Goal: Task Accomplishment & Management: Complete application form

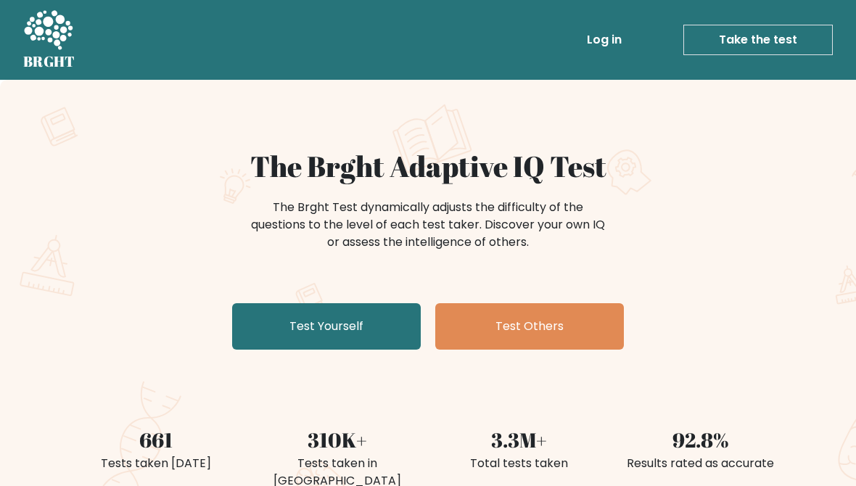
click at [327, 334] on link "Test Yourself" at bounding box center [326, 326] width 189 height 46
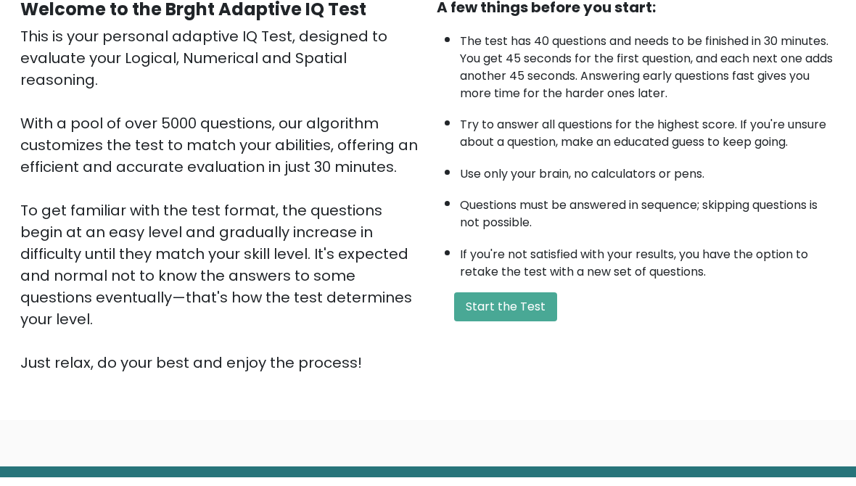
scroll to position [160, 0]
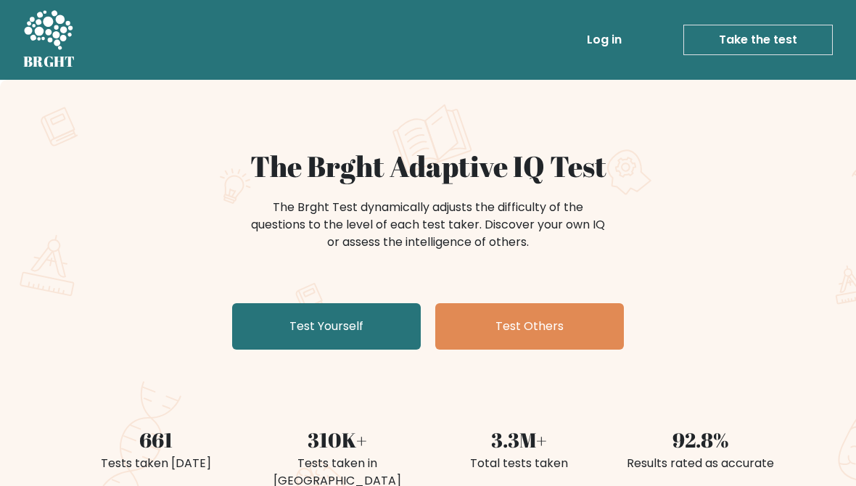
click at [379, 335] on link "Test Yourself" at bounding box center [326, 326] width 189 height 46
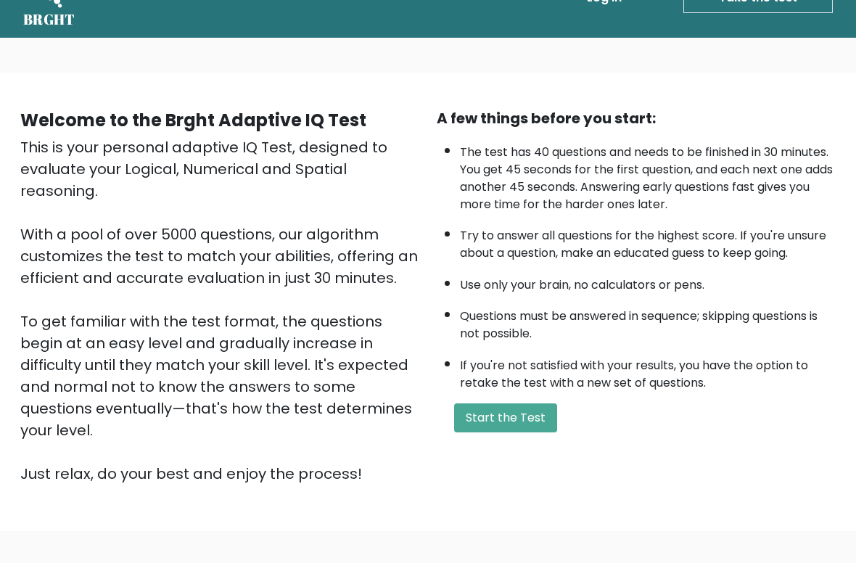
scroll to position [49, 0]
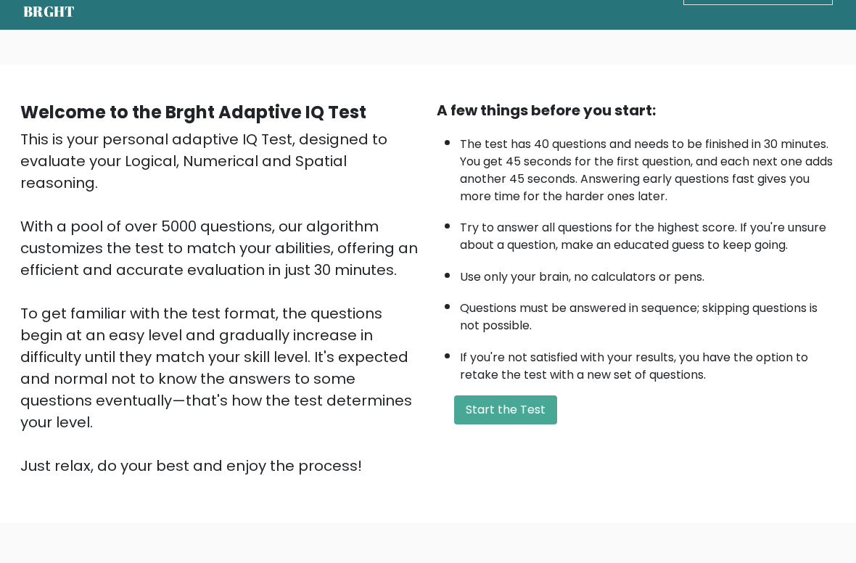
click at [524, 425] on button "Start the Test" at bounding box center [505, 410] width 103 height 29
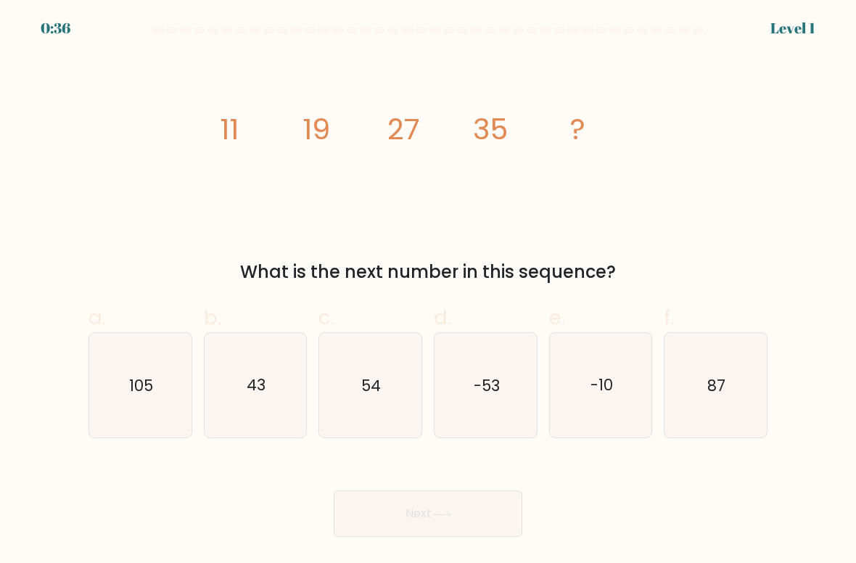
click at [270, 399] on icon "43" at bounding box center [255, 385] width 102 height 102
click at [428, 291] on input "b. 43" at bounding box center [428, 285] width 1 height 9
radio input "true"
click at [460, 510] on button "Next" at bounding box center [428, 513] width 189 height 46
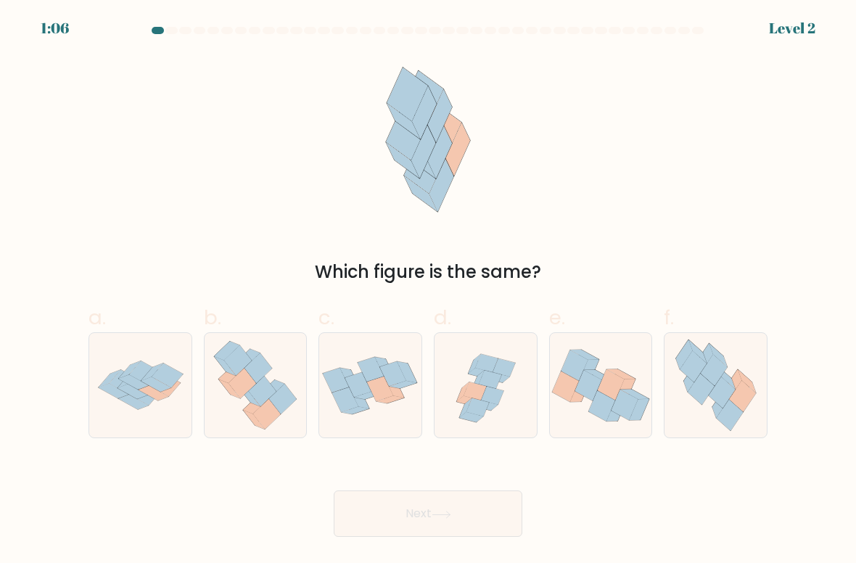
click at [711, 373] on icon at bounding box center [713, 370] width 27 height 31
click at [428, 291] on input "f." at bounding box center [428, 285] width 1 height 9
radio input "true"
click at [481, 516] on button "Next" at bounding box center [428, 513] width 189 height 46
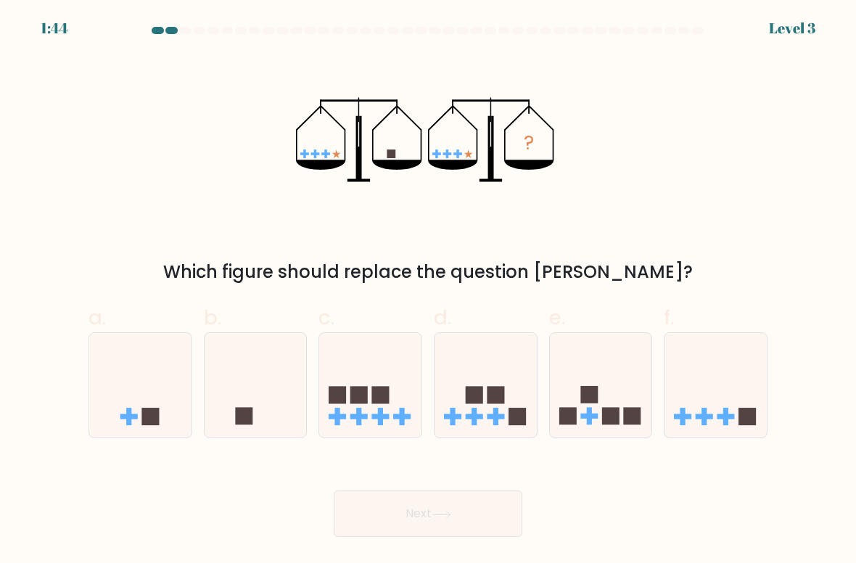
click at [223, 416] on icon at bounding box center [255, 385] width 102 height 85
click at [428, 291] on input "b." at bounding box center [428, 285] width 1 height 9
radio input "true"
click at [439, 515] on icon at bounding box center [441, 514] width 20 height 8
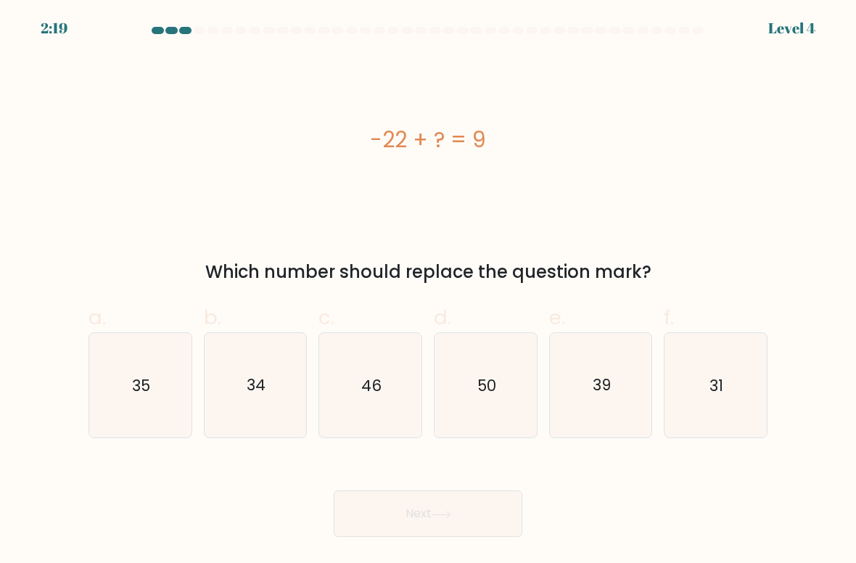
click at [715, 407] on icon "31" at bounding box center [715, 385] width 102 height 102
click at [428, 291] on input "f. 31" at bounding box center [428, 285] width 1 height 9
radio input "true"
click at [504, 516] on button "Next" at bounding box center [428, 513] width 189 height 46
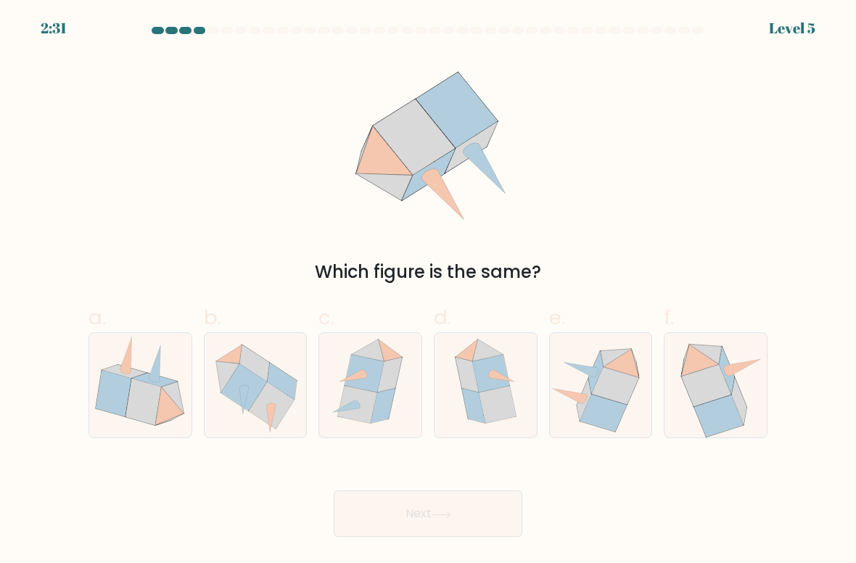
click at [364, 410] on icon at bounding box center [357, 405] width 39 height 38
click at [428, 291] on input "c." at bounding box center [428, 285] width 1 height 9
radio input "true"
click at [381, 524] on button "Next" at bounding box center [428, 513] width 189 height 46
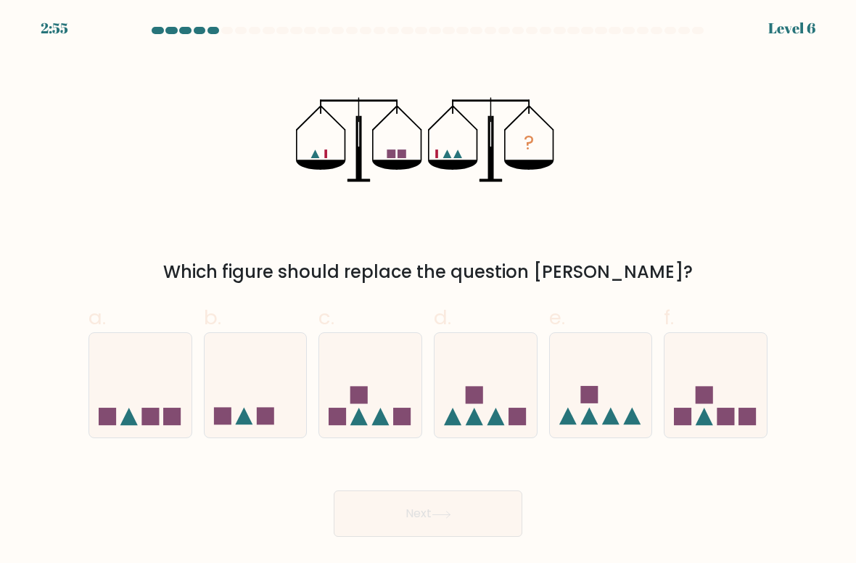
click at [281, 390] on icon at bounding box center [255, 385] width 102 height 85
click at [428, 291] on input "b." at bounding box center [428, 285] width 1 height 9
radio input "true"
click at [473, 514] on button "Next" at bounding box center [428, 513] width 189 height 46
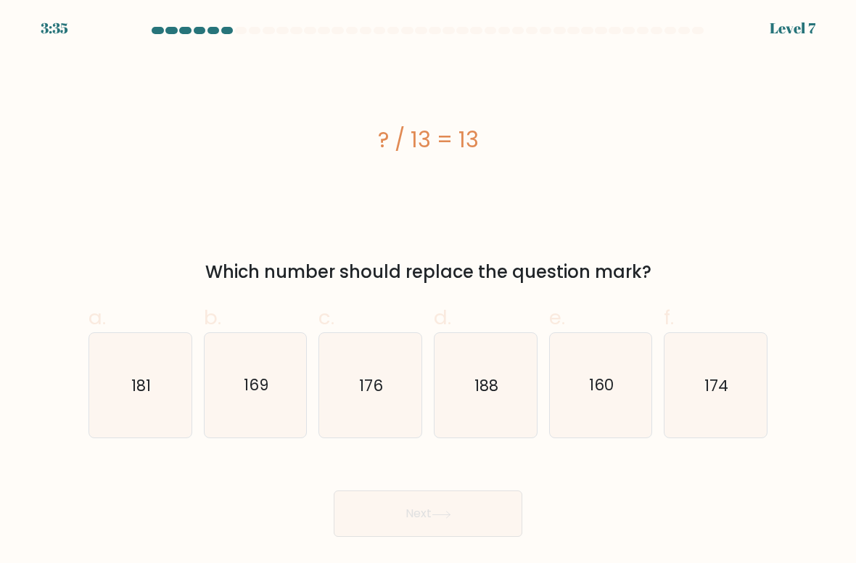
click at [273, 417] on icon "169" at bounding box center [255, 385] width 102 height 102
click at [428, 291] on input "b. 169" at bounding box center [428, 285] width 1 height 9
radio input "true"
click at [436, 518] on button "Next" at bounding box center [428, 513] width 189 height 46
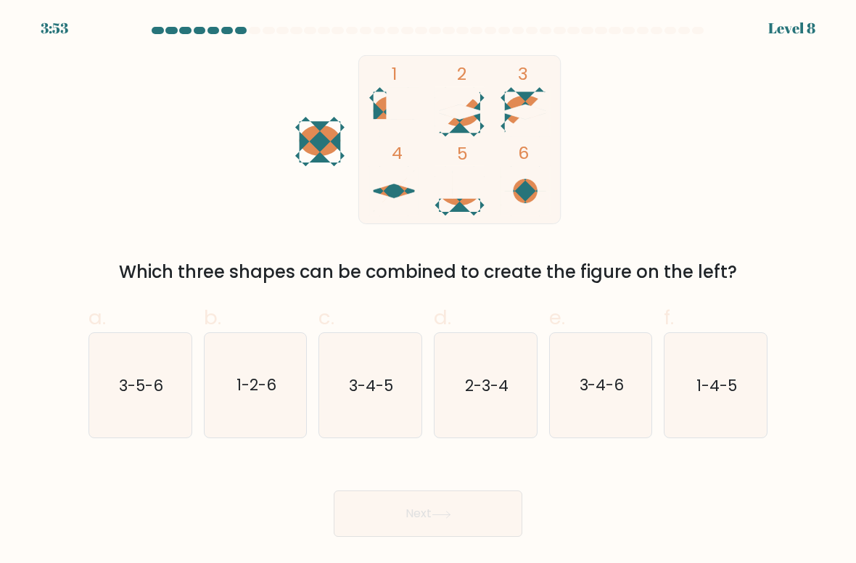
click at [508, 405] on icon "2-3-4" at bounding box center [485, 385] width 102 height 102
click at [428, 291] on input "d. 2-3-4" at bounding box center [428, 285] width 1 height 9
radio input "true"
click at [458, 513] on button "Next" at bounding box center [428, 513] width 189 height 46
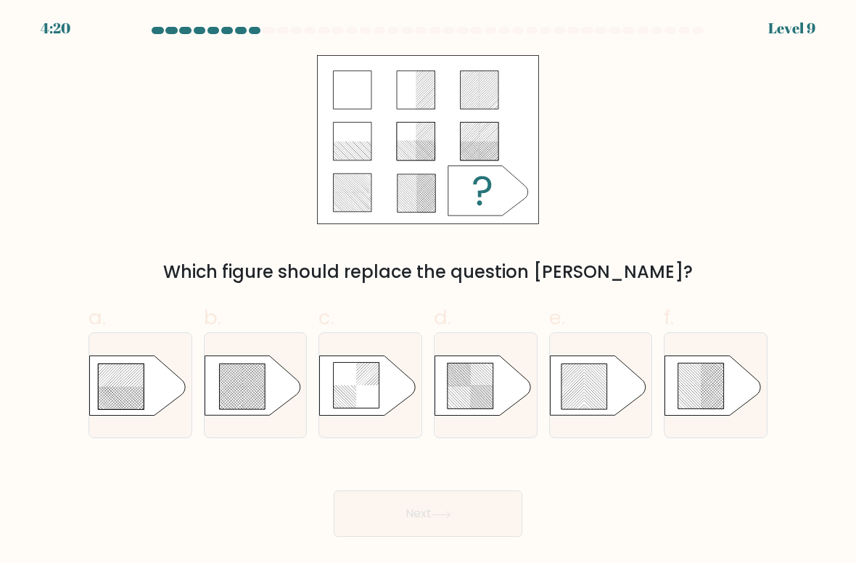
click at [145, 397] on icon at bounding box center [137, 384] width 96 height 59
click at [428, 291] on input "a." at bounding box center [428, 285] width 1 height 9
radio input "true"
click at [270, 418] on div at bounding box center [256, 385] width 104 height 106
click at [428, 291] on input "b." at bounding box center [428, 285] width 1 height 9
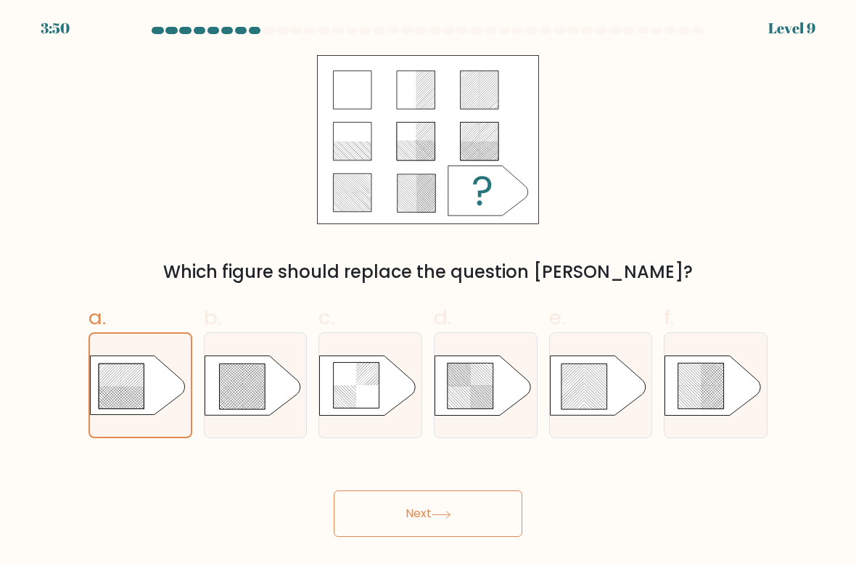
radio input "true"
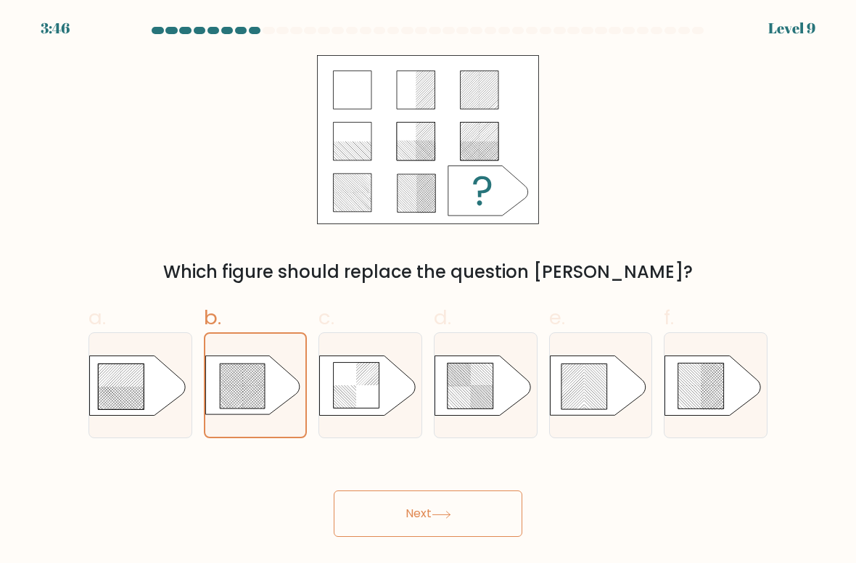
click at [421, 515] on button "Next" at bounding box center [428, 513] width 189 height 46
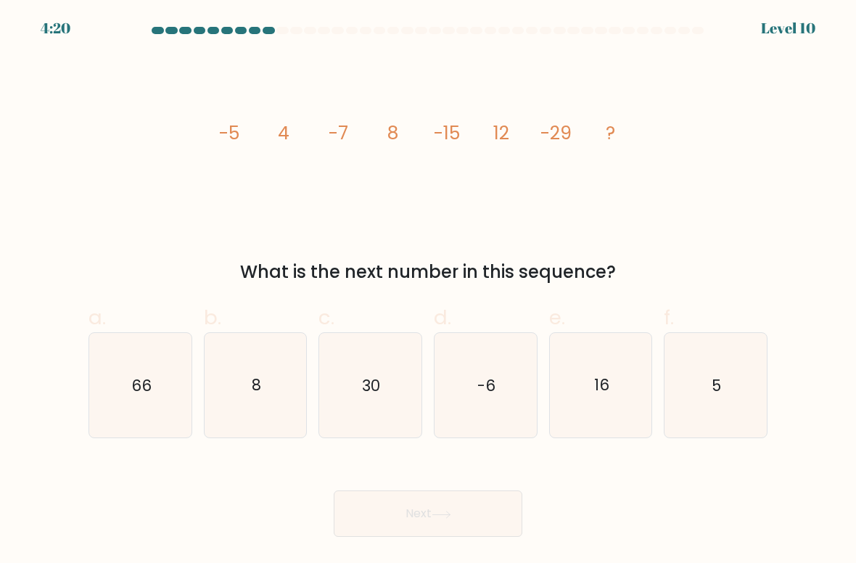
click at [633, 400] on icon "16" at bounding box center [601, 385] width 102 height 102
click at [428, 291] on input "e. 16" at bounding box center [428, 285] width 1 height 9
radio input "true"
click at [477, 517] on button "Next" at bounding box center [428, 513] width 189 height 46
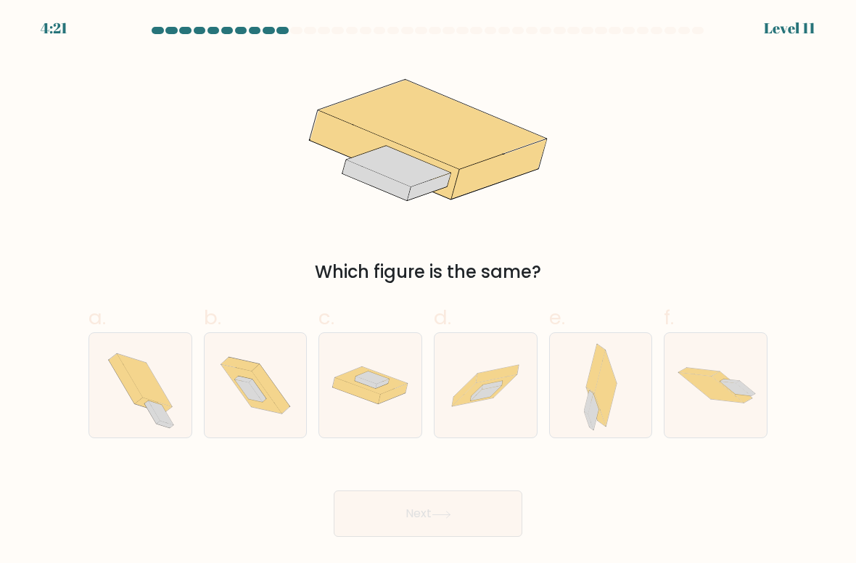
click at [610, 433] on icon at bounding box center [600, 385] width 33 height 104
click at [428, 291] on input "e." at bounding box center [428, 285] width 1 height 9
radio input "true"
click at [473, 530] on button "Next" at bounding box center [428, 513] width 189 height 46
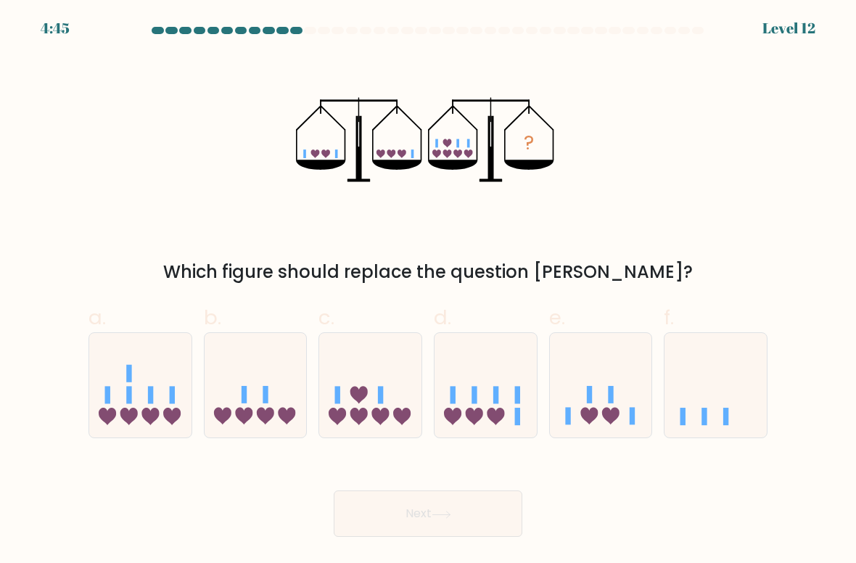
click at [490, 401] on icon at bounding box center [485, 385] width 102 height 85
click at [428, 291] on input "d." at bounding box center [428, 285] width 1 height 9
radio input "true"
click at [421, 510] on button "Next" at bounding box center [428, 513] width 189 height 46
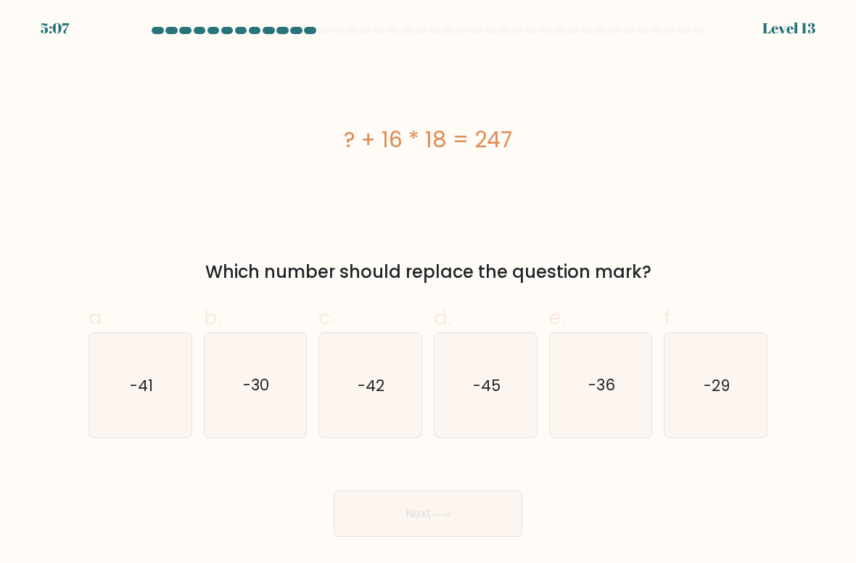
click at [146, 395] on text "-41" at bounding box center [141, 384] width 23 height 21
click at [428, 291] on input "a. -41" at bounding box center [428, 285] width 1 height 9
radio input "true"
click at [382, 505] on button "Next" at bounding box center [428, 513] width 189 height 46
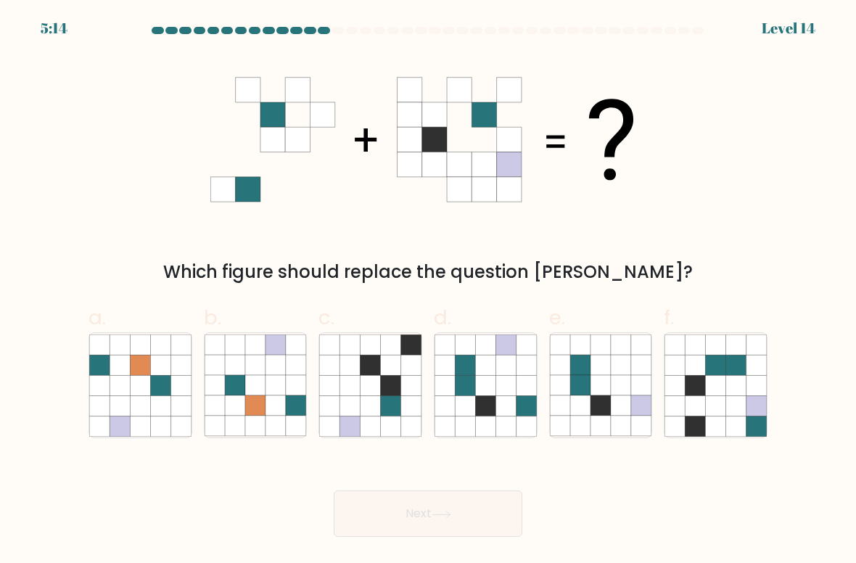
click at [494, 403] on icon at bounding box center [485, 405] width 20 height 20
click at [428, 291] on input "d." at bounding box center [428, 285] width 1 height 9
radio input "true"
click at [466, 512] on button "Next" at bounding box center [428, 513] width 189 height 46
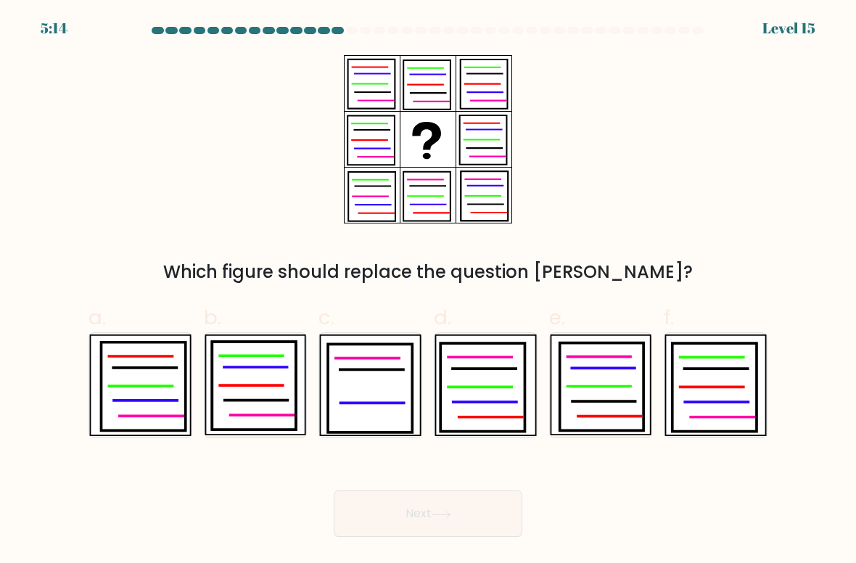
click at [149, 409] on icon at bounding box center [143, 386] width 84 height 88
click at [428, 291] on input "a." at bounding box center [428, 285] width 1 height 9
radio input "true"
click at [505, 529] on button "Next" at bounding box center [428, 513] width 189 height 46
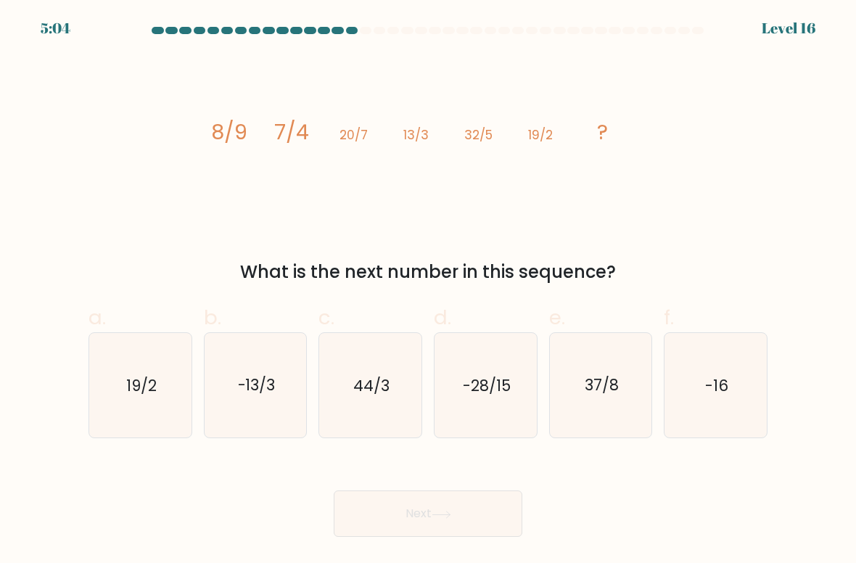
click at [352, 373] on icon "44/3" at bounding box center [370, 385] width 102 height 102
click at [428, 291] on input "c. 44/3" at bounding box center [428, 285] width 1 height 9
radio input "true"
click at [478, 510] on button "Next" at bounding box center [428, 513] width 189 height 46
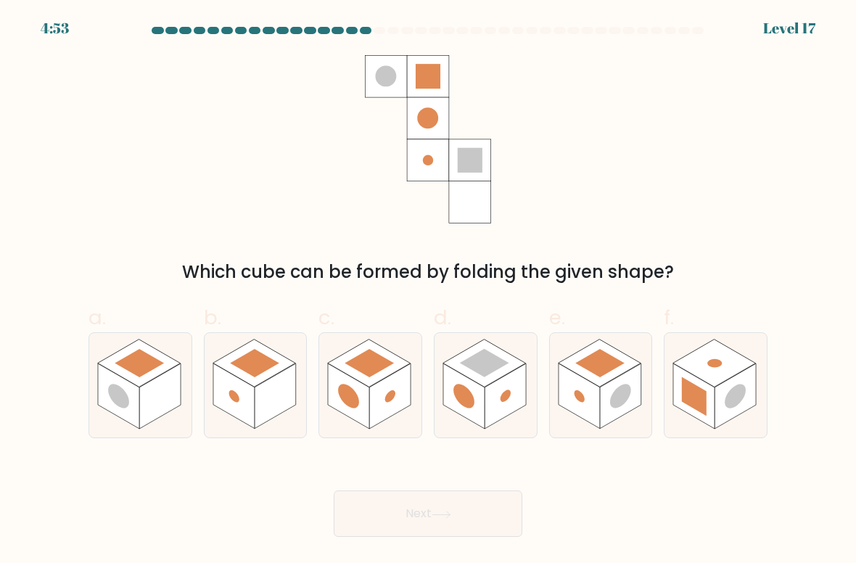
click at [706, 402] on rect at bounding box center [694, 396] width 25 height 39
click at [428, 291] on input "f." at bounding box center [428, 285] width 1 height 9
radio input "true"
click at [486, 510] on button "Next" at bounding box center [428, 513] width 189 height 46
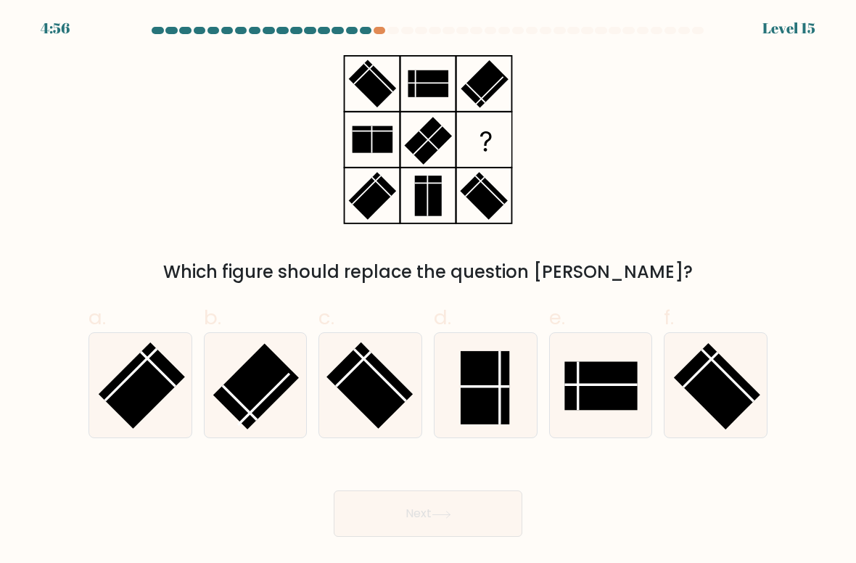
click at [501, 386] on line at bounding box center [484, 386] width 49 height 0
click at [428, 291] on input "d." at bounding box center [428, 285] width 1 height 9
radio input "true"
click at [477, 535] on button "Next" at bounding box center [428, 513] width 189 height 46
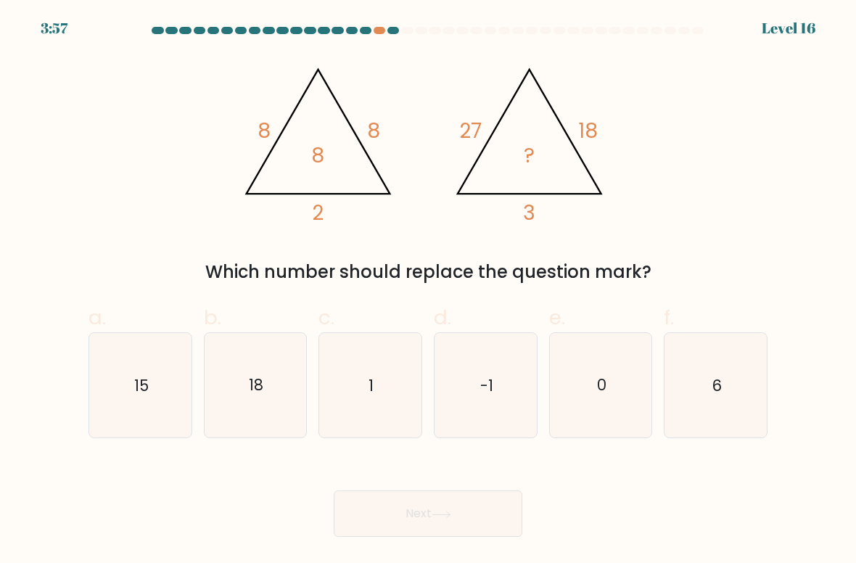
click at [270, 383] on icon "18" at bounding box center [255, 385] width 102 height 102
click at [428, 291] on input "b. 18" at bounding box center [428, 285] width 1 height 9
radio input "true"
click at [438, 526] on button "Next" at bounding box center [428, 513] width 189 height 46
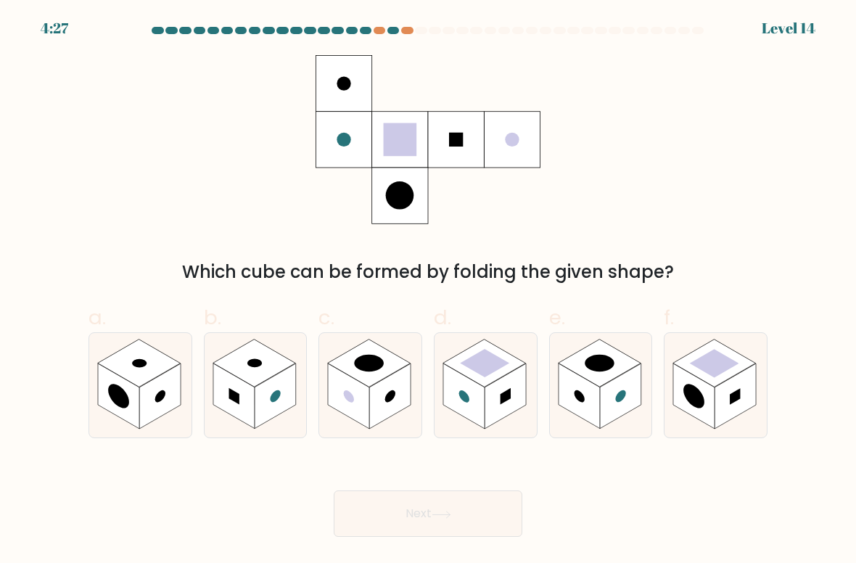
click at [700, 368] on rect at bounding box center [713, 363] width 49 height 28
click at [428, 291] on input "f." at bounding box center [428, 285] width 1 height 9
radio input "true"
click at [488, 515] on button "Next" at bounding box center [428, 513] width 189 height 46
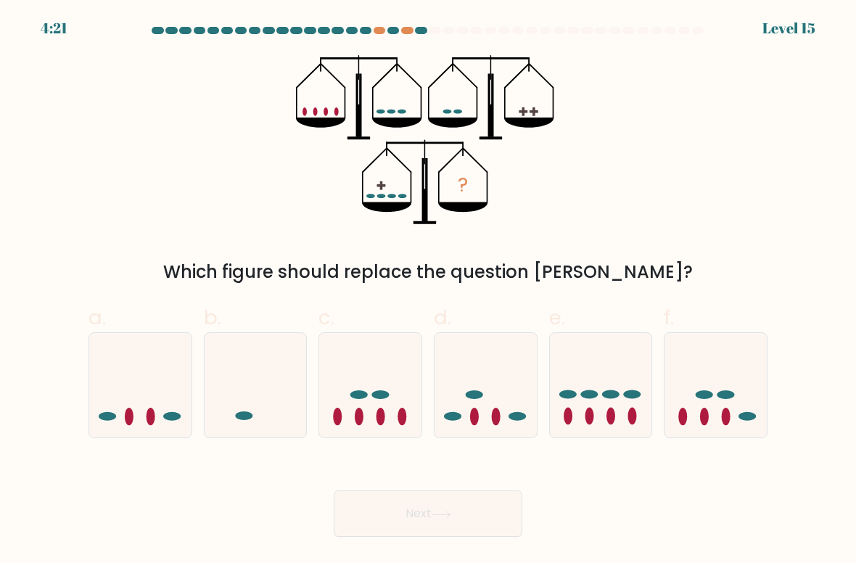
click at [396, 400] on icon at bounding box center [370, 385] width 102 height 85
click at [428, 291] on input "c." at bounding box center [428, 285] width 1 height 9
radio input "true"
click at [434, 514] on button "Next" at bounding box center [428, 513] width 189 height 46
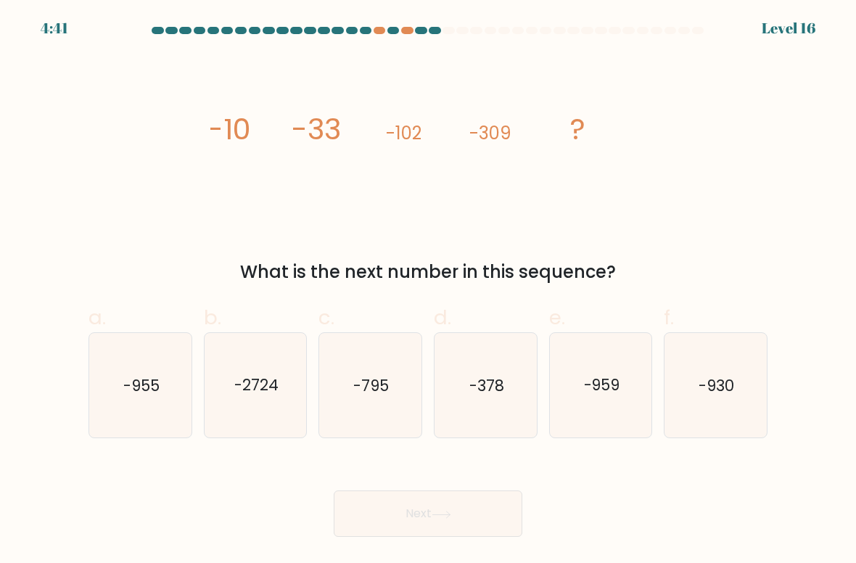
click at [740, 389] on icon "-930" at bounding box center [715, 385] width 102 height 102
click at [428, 291] on input "f. -930" at bounding box center [428, 285] width 1 height 9
radio input "true"
click at [509, 511] on button "Next" at bounding box center [428, 513] width 189 height 46
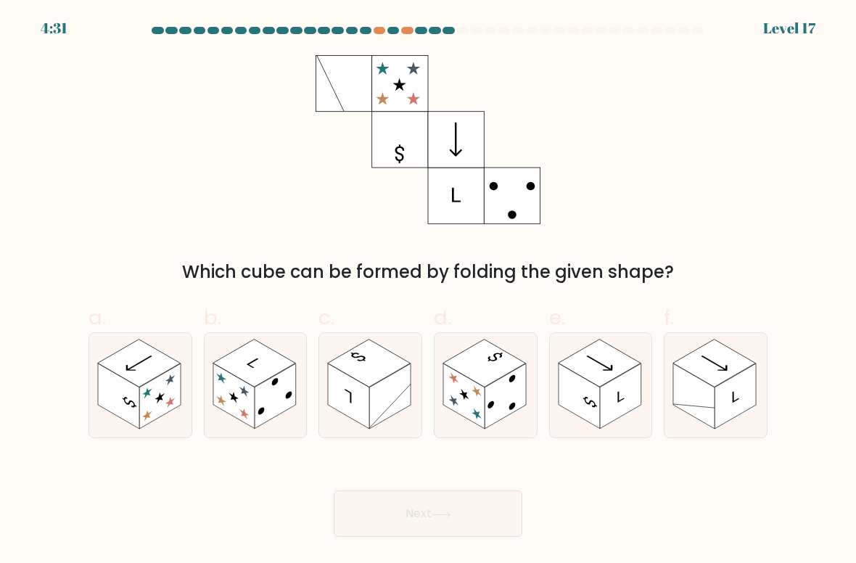
click at [479, 383] on rect at bounding box center [484, 363] width 83 height 48
click at [428, 291] on input "d." at bounding box center [428, 285] width 1 height 9
radio input "true"
click at [442, 506] on button "Next" at bounding box center [428, 513] width 189 height 46
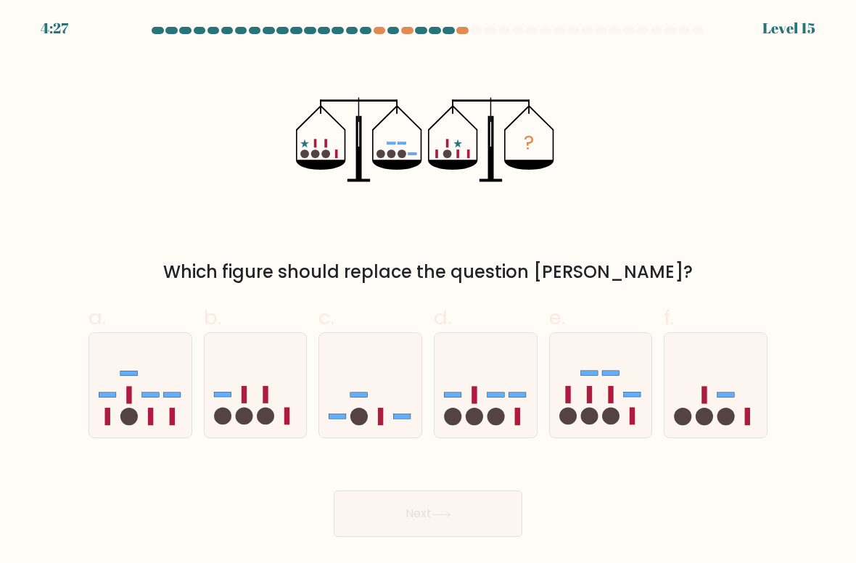
click at [381, 402] on icon at bounding box center [370, 385] width 102 height 85
click at [428, 291] on input "c." at bounding box center [428, 285] width 1 height 9
radio input "true"
click at [418, 510] on button "Next" at bounding box center [428, 513] width 189 height 46
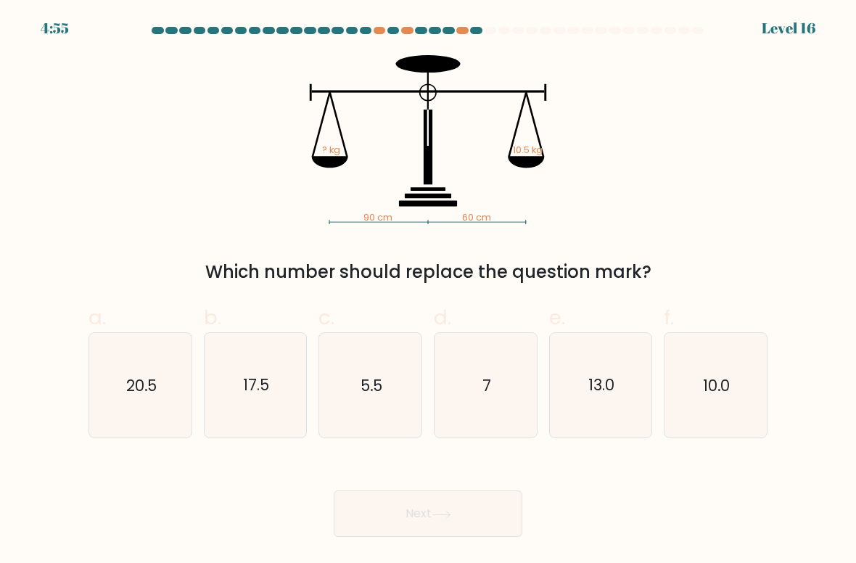
click at [485, 404] on icon "7" at bounding box center [485, 385] width 102 height 102
click at [428, 291] on input "d. 7" at bounding box center [428, 285] width 1 height 9
radio input "true"
click at [465, 529] on button "Next" at bounding box center [428, 513] width 189 height 46
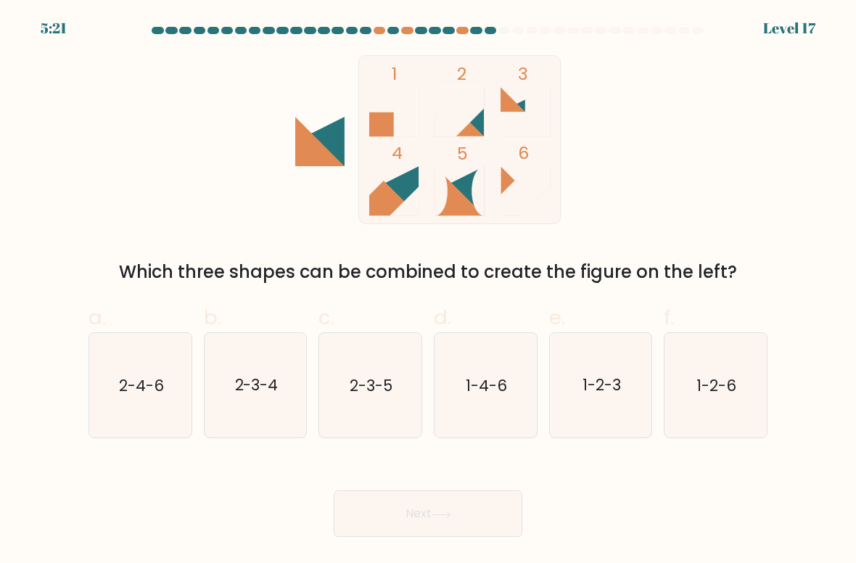
click at [149, 392] on text "2-4-6" at bounding box center [141, 384] width 45 height 21
click at [428, 291] on input "a. 2-4-6" at bounding box center [428, 285] width 1 height 9
radio input "true"
click at [408, 529] on button "Next" at bounding box center [428, 513] width 189 height 46
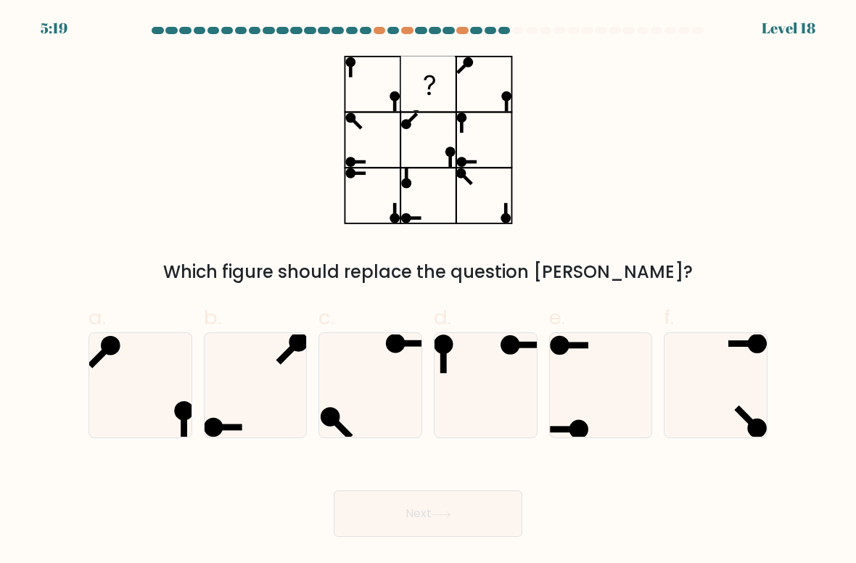
click at [617, 383] on icon at bounding box center [601, 385] width 102 height 102
click at [428, 291] on input "e." at bounding box center [428, 285] width 1 height 9
radio input "true"
click at [464, 517] on button "Next" at bounding box center [428, 513] width 189 height 46
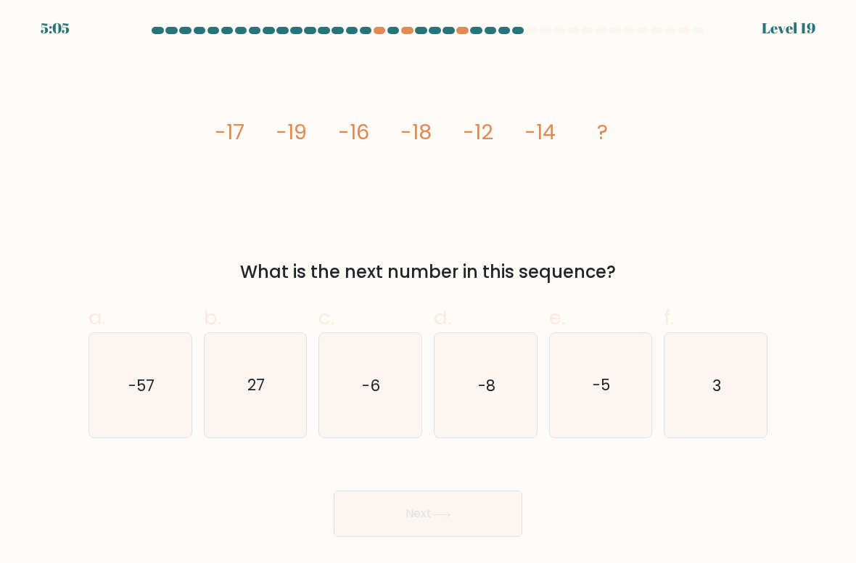
click at [381, 381] on icon "-6" at bounding box center [370, 385] width 102 height 102
click at [428, 291] on input "c. -6" at bounding box center [428, 285] width 1 height 9
radio input "true"
click at [430, 500] on button "Next" at bounding box center [428, 513] width 189 height 46
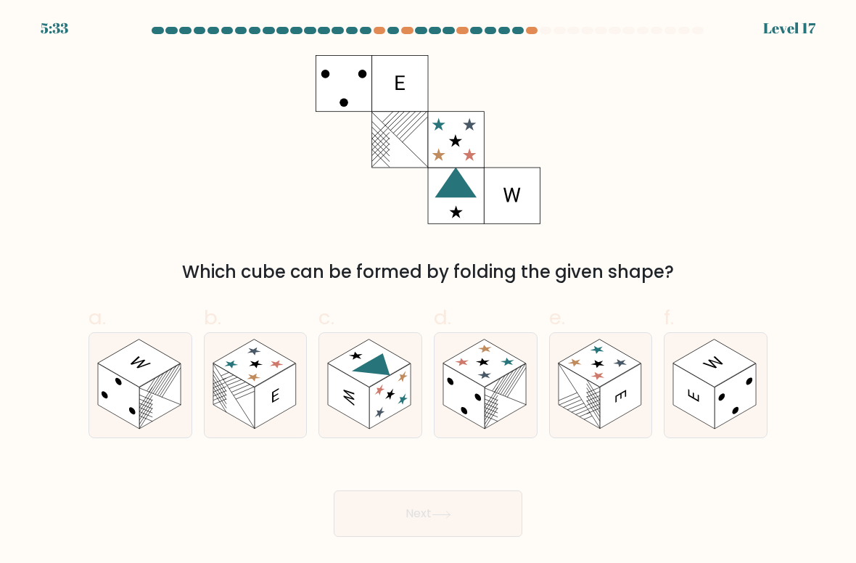
click at [257, 410] on rect at bounding box center [274, 395] width 41 height 65
click at [428, 291] on input "b." at bounding box center [428, 285] width 1 height 9
radio input "true"
click at [477, 510] on button "Next" at bounding box center [428, 513] width 189 height 46
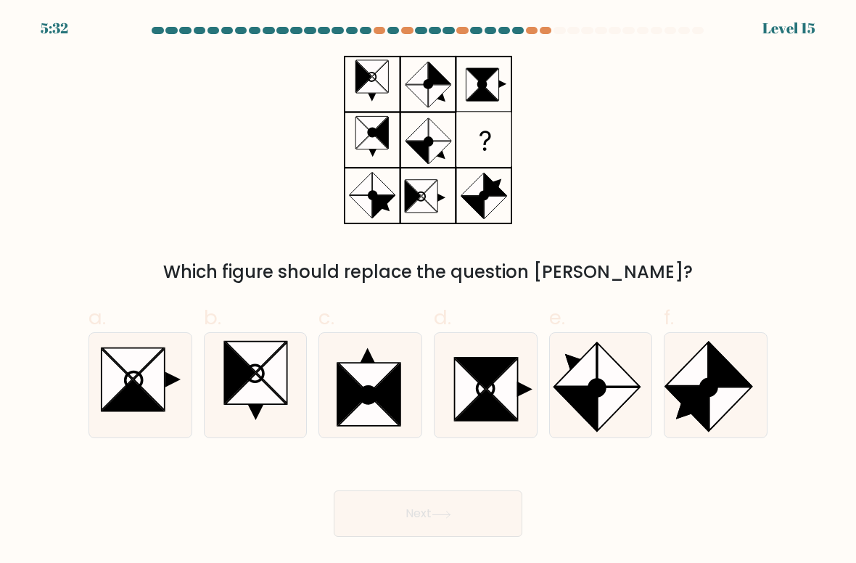
click at [453, 421] on icon at bounding box center [485, 385] width 102 height 102
click at [428, 291] on input "d." at bounding box center [428, 285] width 1 height 9
radio input "true"
click at [496, 417] on icon at bounding box center [485, 404] width 60 height 30
click at [428, 291] on input "d." at bounding box center [428, 285] width 1 height 9
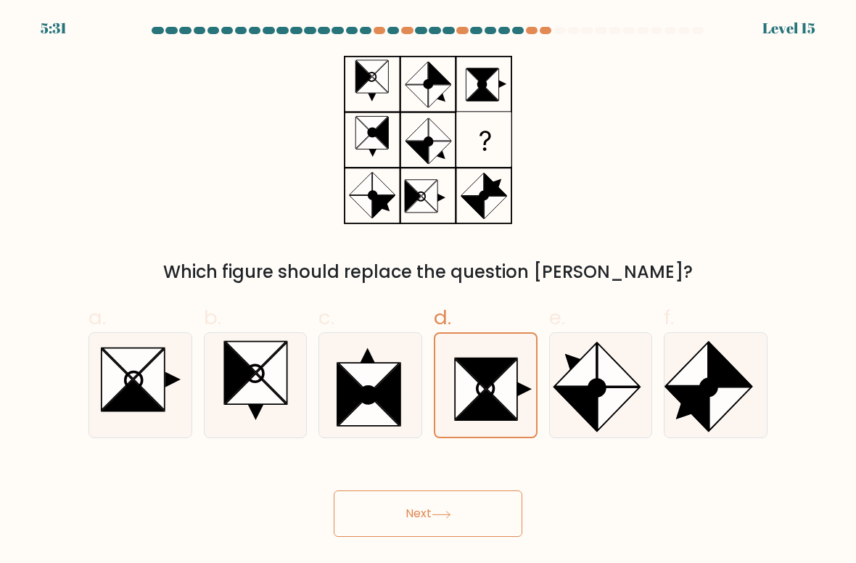
click at [456, 523] on button "Next" at bounding box center [428, 513] width 189 height 46
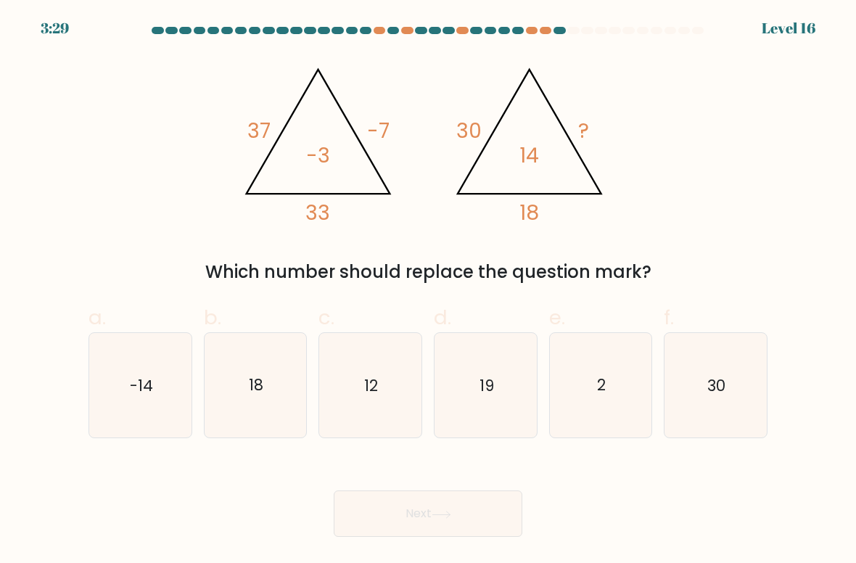
click at [710, 399] on icon "30" at bounding box center [715, 385] width 102 height 102
click at [428, 291] on input "f. 30" at bounding box center [428, 285] width 1 height 9
radio input "true"
click at [463, 514] on button "Next" at bounding box center [428, 513] width 189 height 46
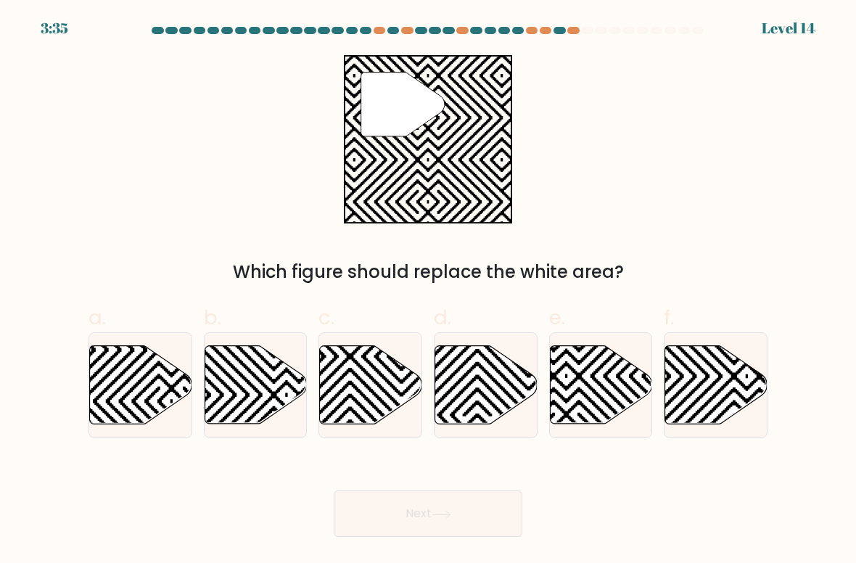
click at [165, 401] on icon at bounding box center [141, 385] width 102 height 78
click at [428, 291] on input "a." at bounding box center [428, 285] width 1 height 9
radio input "true"
click at [435, 521] on button "Next" at bounding box center [428, 513] width 189 height 46
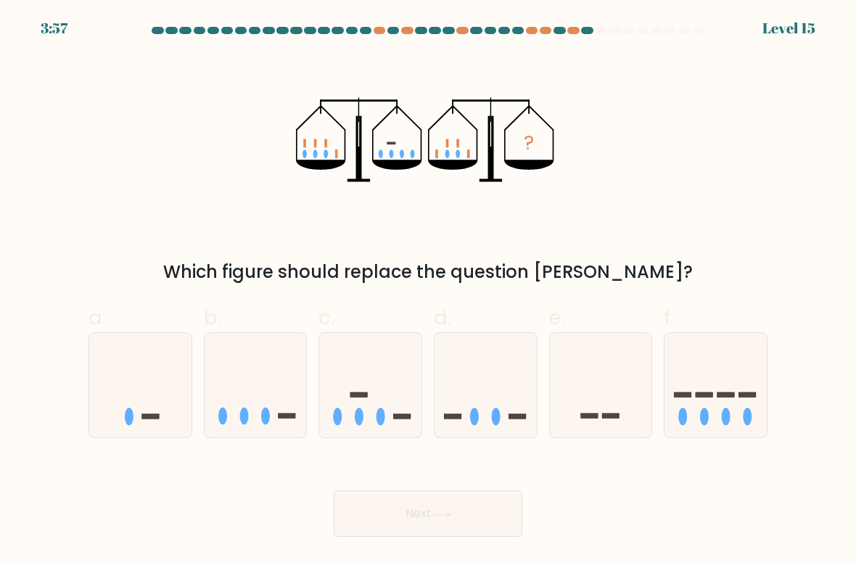
click at [384, 398] on icon at bounding box center [370, 385] width 102 height 85
click at [428, 291] on input "c." at bounding box center [428, 285] width 1 height 9
radio input "true"
click at [268, 413] on ellipse at bounding box center [265, 415] width 9 height 17
click at [428, 291] on input "b." at bounding box center [428, 285] width 1 height 9
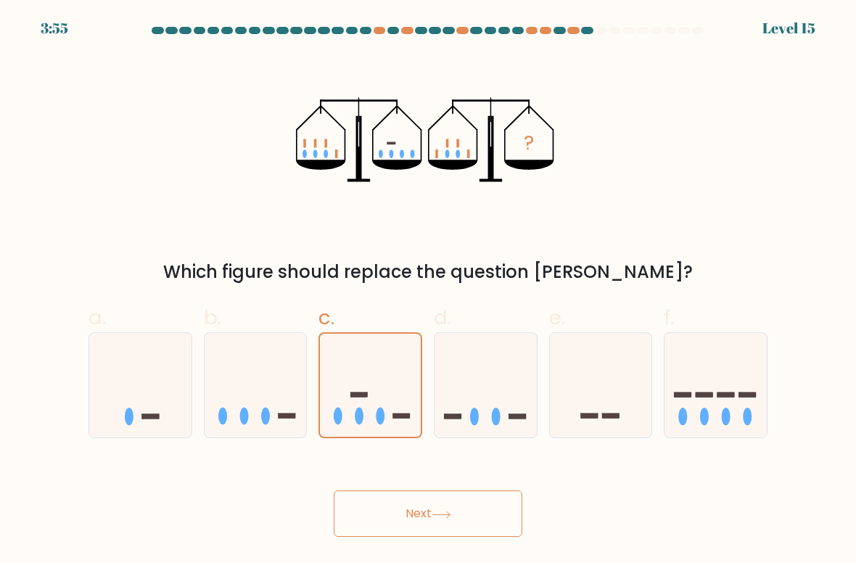
radio input "true"
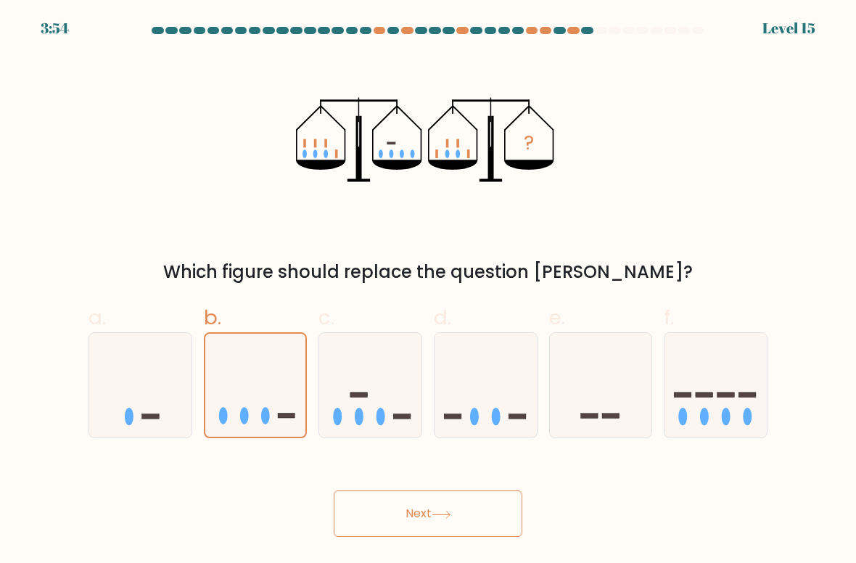
click at [428, 518] on button "Next" at bounding box center [428, 513] width 189 height 46
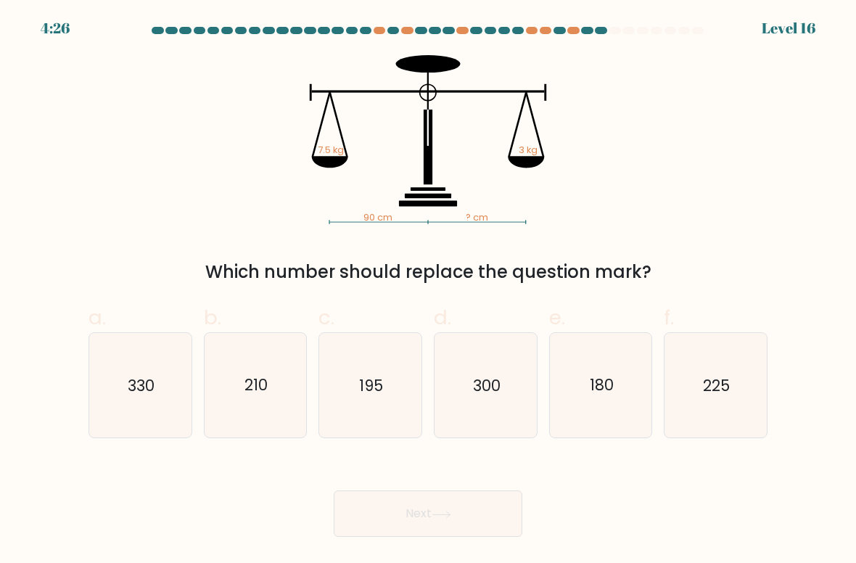
click at [696, 376] on icon "225" at bounding box center [715, 385] width 102 height 102
click at [428, 291] on input "f. 225" at bounding box center [428, 285] width 1 height 9
radio input "true"
click at [516, 523] on button "Next" at bounding box center [428, 513] width 189 height 46
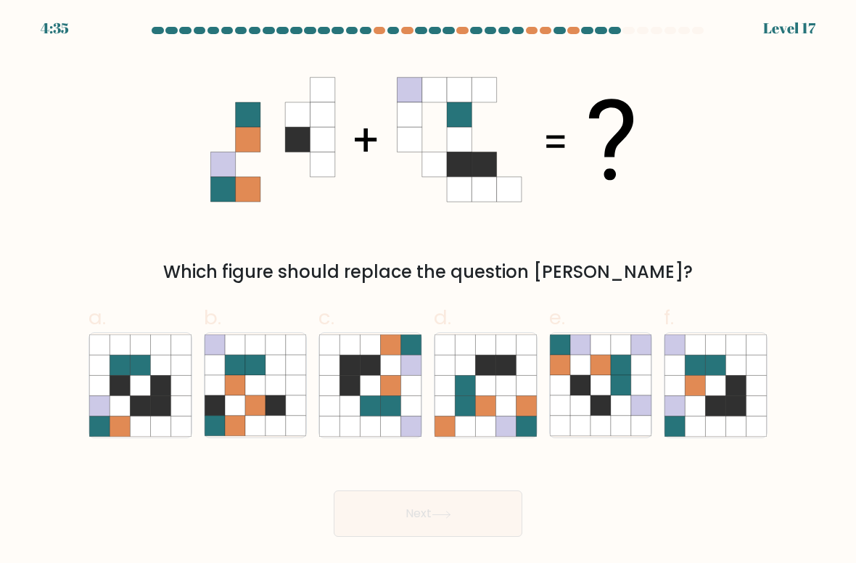
click at [361, 422] on icon at bounding box center [370, 425] width 20 height 20
click at [428, 291] on input "c." at bounding box center [428, 285] width 1 height 9
radio input "true"
click at [371, 510] on button "Next" at bounding box center [428, 513] width 189 height 46
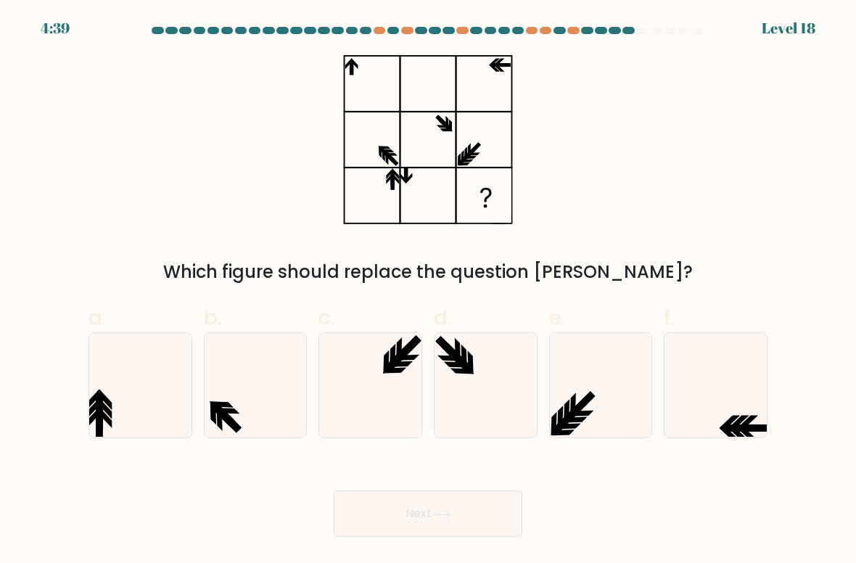
click at [467, 402] on icon at bounding box center [485, 385] width 102 height 102
click at [428, 291] on input "d." at bounding box center [428, 285] width 1 height 9
radio input "true"
click at [445, 521] on button "Next" at bounding box center [428, 513] width 189 height 46
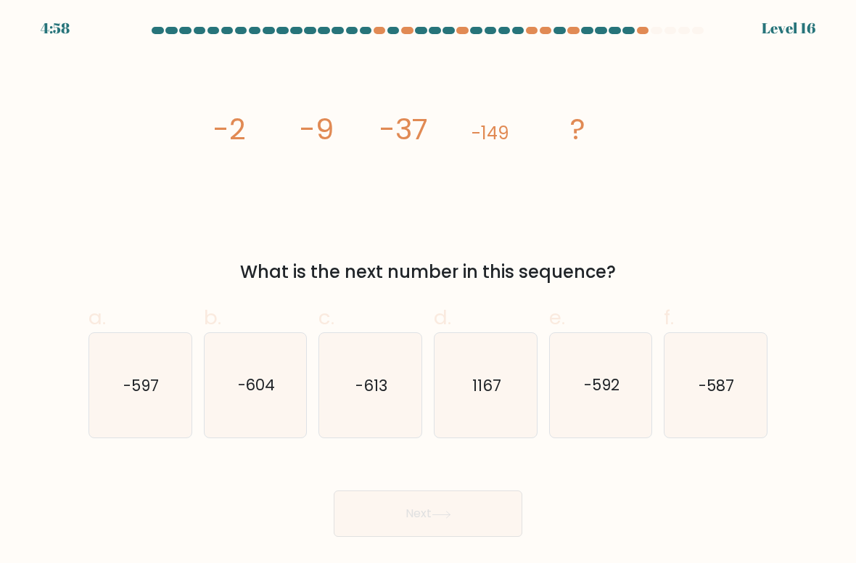
click at [376, 410] on icon "-613" at bounding box center [370, 385] width 102 height 102
click at [428, 291] on input "c. -613" at bounding box center [428, 285] width 1 height 9
radio input "true"
click at [429, 517] on button "Next" at bounding box center [428, 513] width 189 height 46
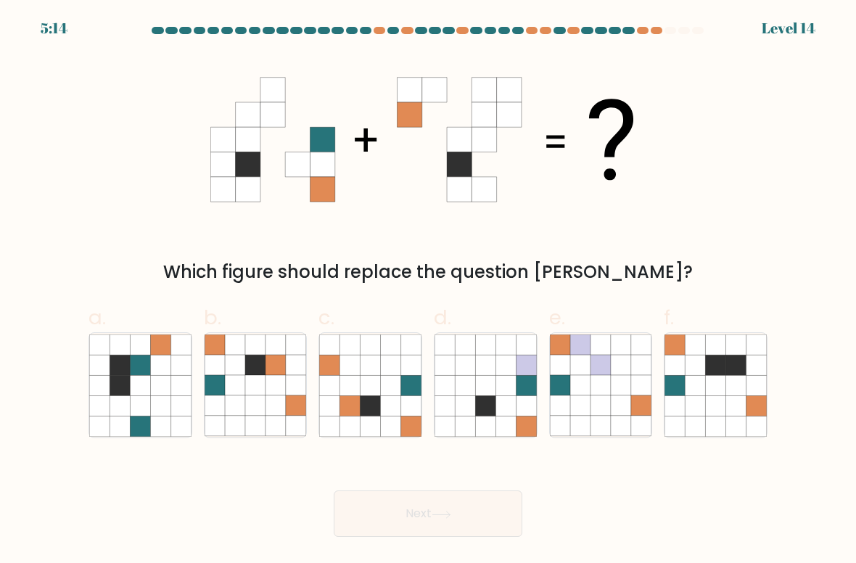
click at [477, 394] on icon at bounding box center [485, 385] width 20 height 20
click at [428, 291] on input "d." at bounding box center [428, 285] width 1 height 9
radio input "true"
click at [430, 514] on button "Next" at bounding box center [428, 513] width 189 height 46
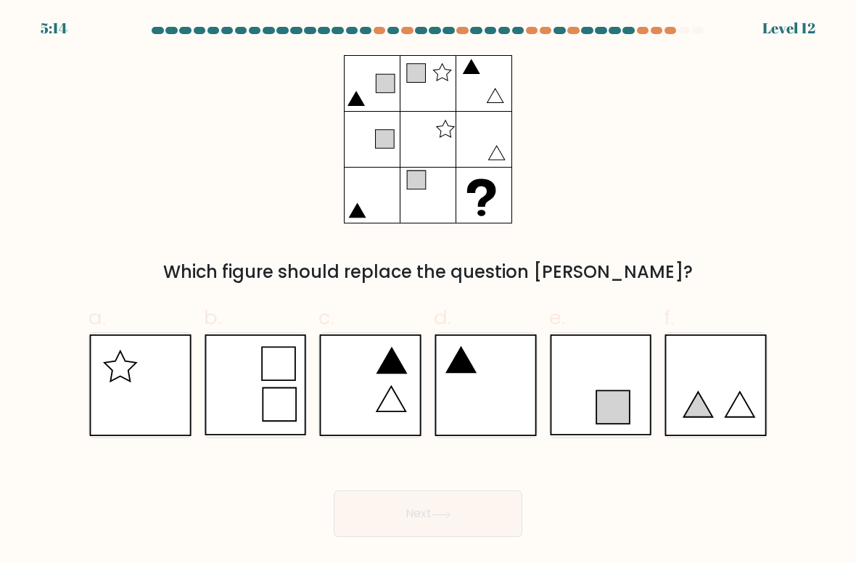
click at [589, 413] on icon at bounding box center [601, 385] width 102 height 102
click at [428, 291] on input "e." at bounding box center [428, 285] width 1 height 9
radio input "true"
click at [502, 517] on button "Next" at bounding box center [428, 513] width 189 height 46
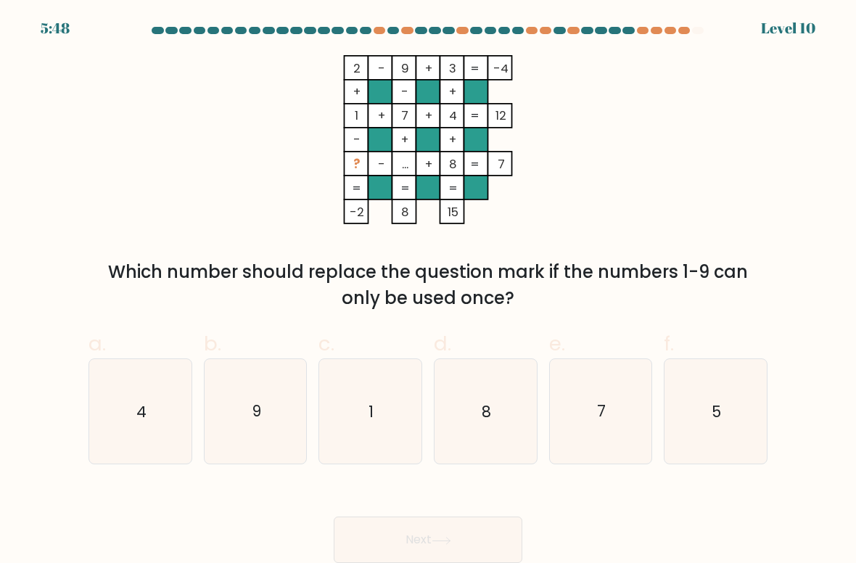
click at [729, 432] on icon "5" at bounding box center [715, 411] width 102 height 102
click at [428, 291] on input "f. 5" at bounding box center [428, 285] width 1 height 9
radio input "true"
click at [470, 537] on button "Next" at bounding box center [428, 539] width 189 height 46
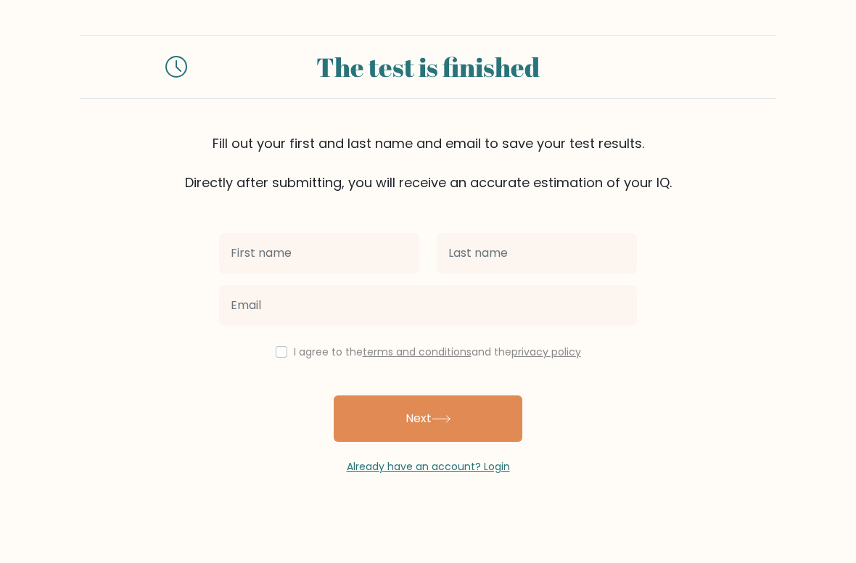
click at [360, 246] on input "text" at bounding box center [319, 253] width 200 height 41
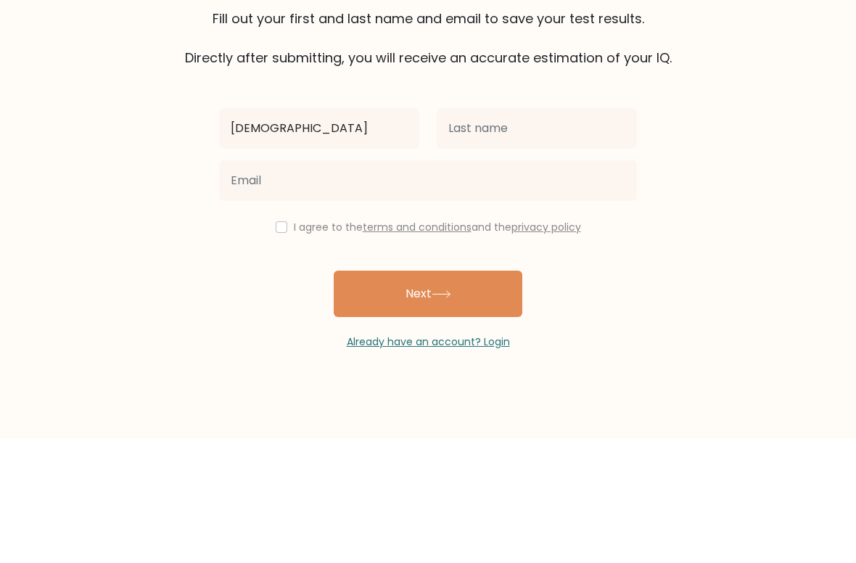
type input "[DEMOGRAPHIC_DATA]"
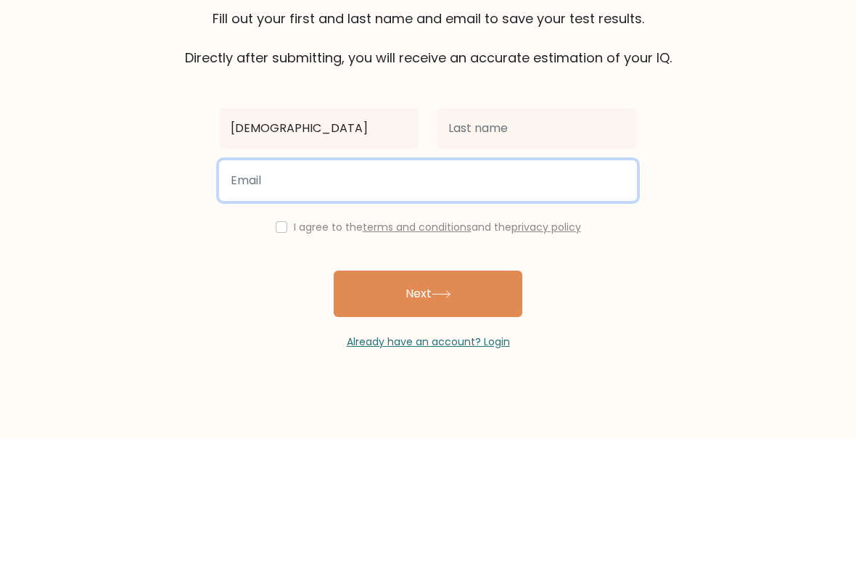
click at [347, 285] on input "email" at bounding box center [428, 305] width 418 height 41
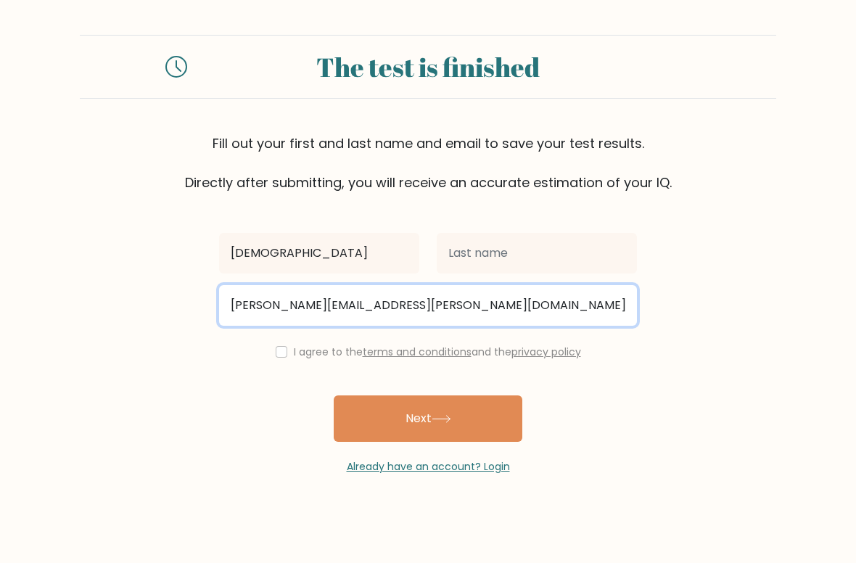
type input "ridhima.murakonda@gmail.com"
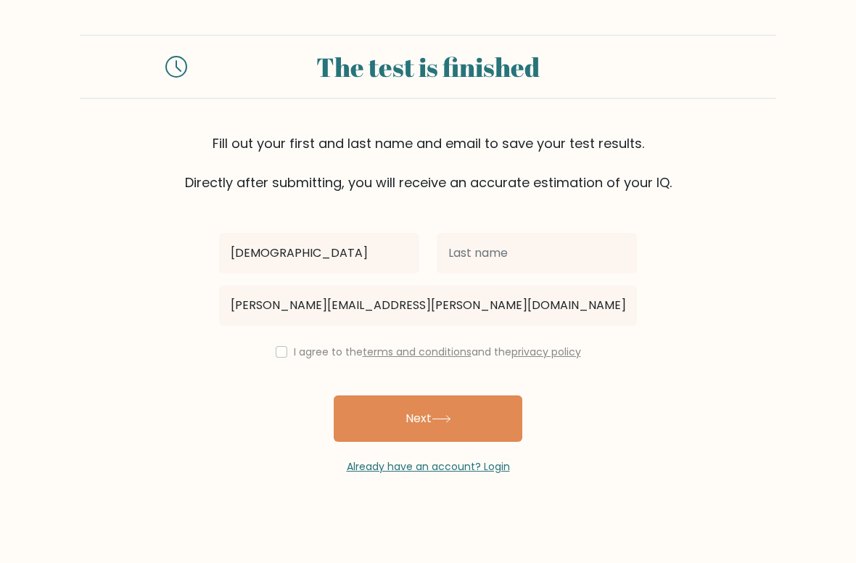
click at [276, 355] on input "checkbox" at bounding box center [282, 352] width 12 height 12
checkbox input "true"
click at [392, 423] on button "Next" at bounding box center [428, 418] width 189 height 46
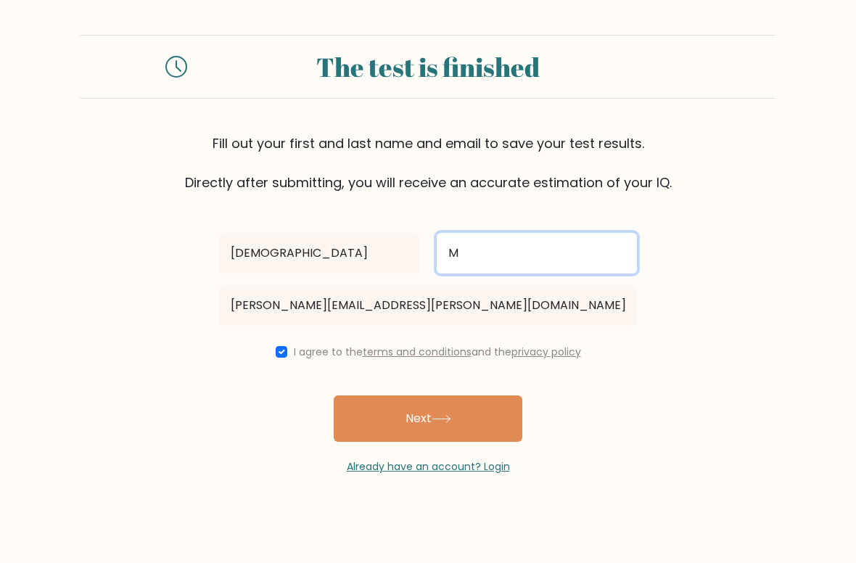
type input "M"
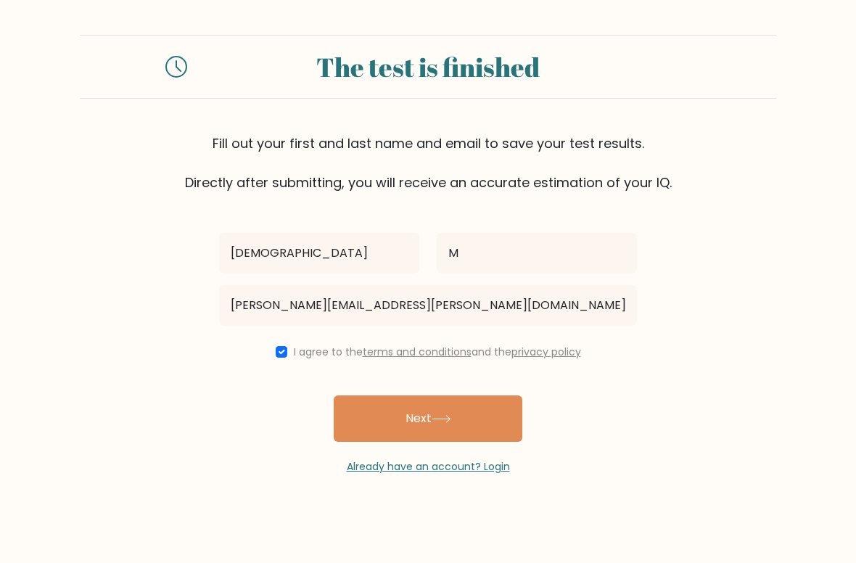
click at [458, 442] on button "Next" at bounding box center [428, 418] width 189 height 46
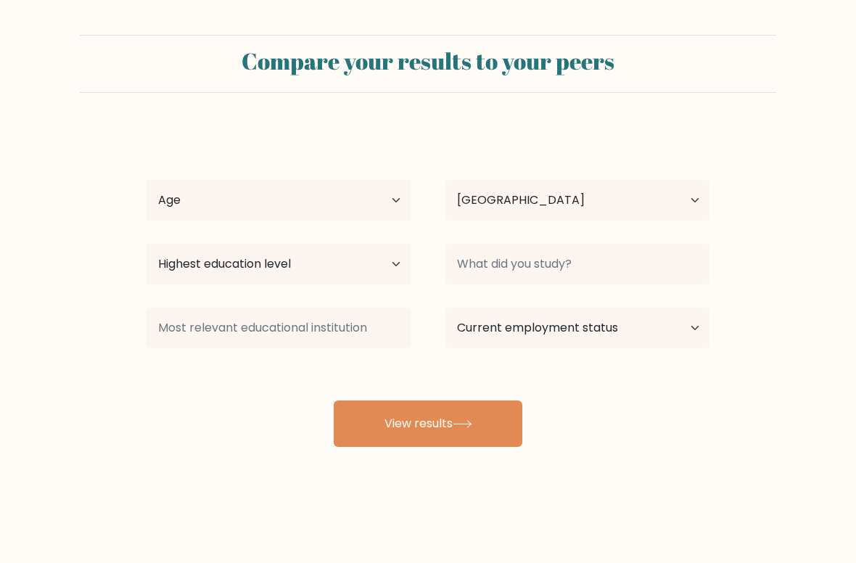
select select "IN"
click at [452, 424] on button "View results" at bounding box center [428, 423] width 189 height 46
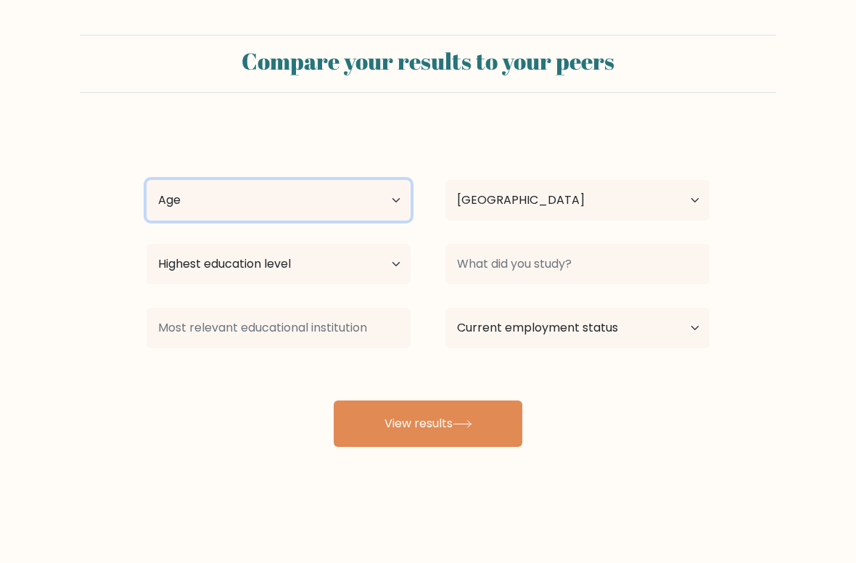
click at [359, 194] on select "Age Under [DEMOGRAPHIC_DATA] [DEMOGRAPHIC_DATA] [DEMOGRAPHIC_DATA] [DEMOGRAPHIC…" at bounding box center [278, 200] width 264 height 41
select select "min_18"
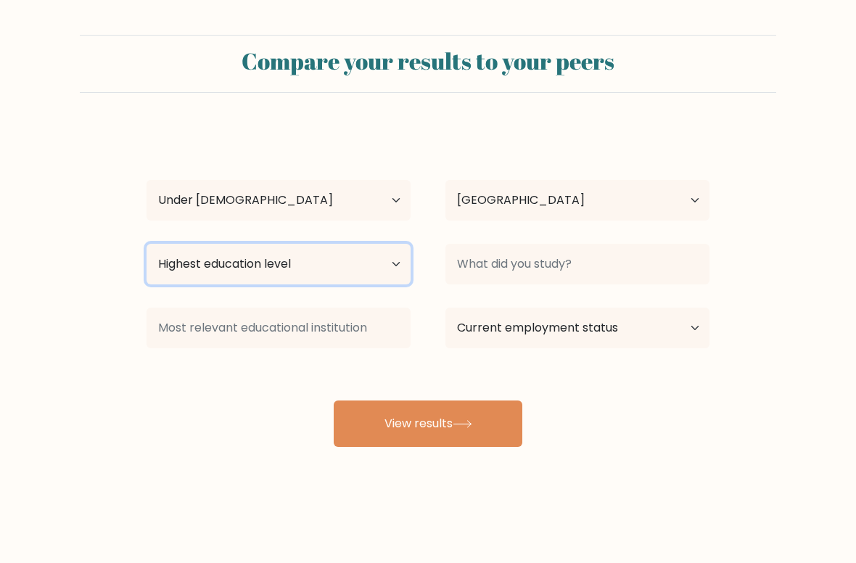
click at [369, 275] on select "Highest education level No schooling Primary Lower Secondary Upper Secondary Oc…" at bounding box center [278, 264] width 264 height 41
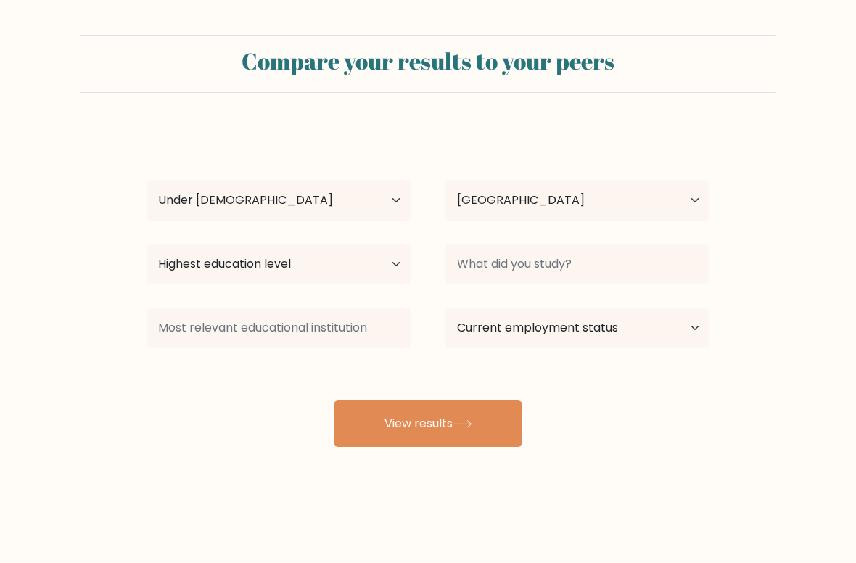
click at [473, 413] on button "View results" at bounding box center [428, 423] width 189 height 46
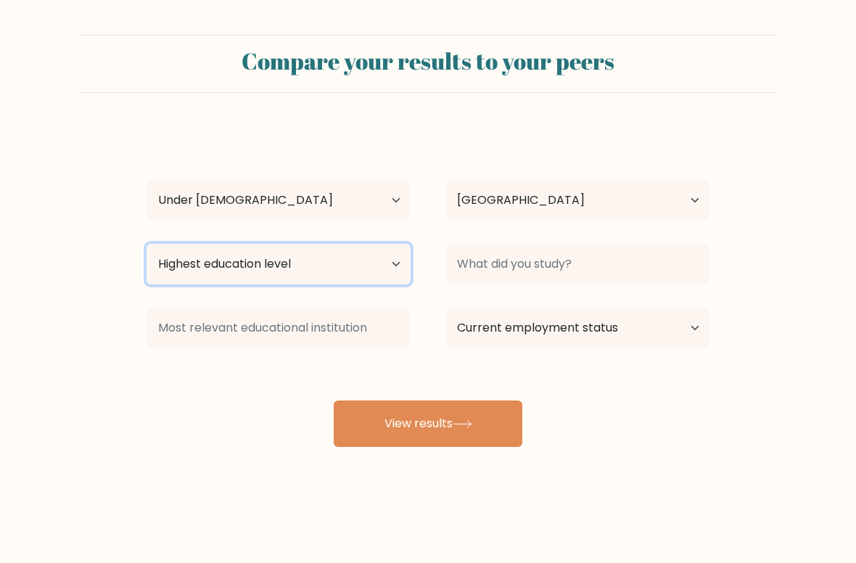
click at [392, 281] on select "Highest education level No schooling Primary Lower Secondary Upper Secondary Oc…" at bounding box center [278, 264] width 264 height 41
select select "upper_secondary"
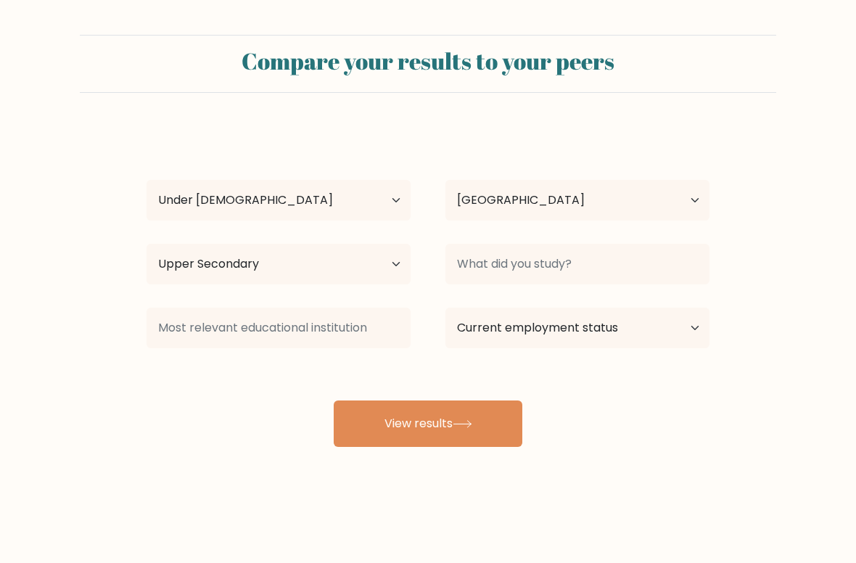
click at [460, 419] on button "View results" at bounding box center [428, 423] width 189 height 46
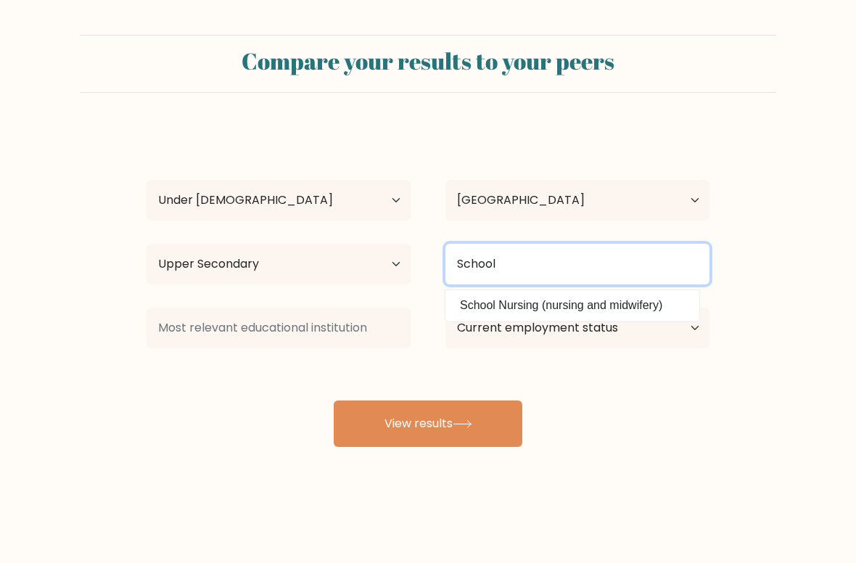
type input "School"
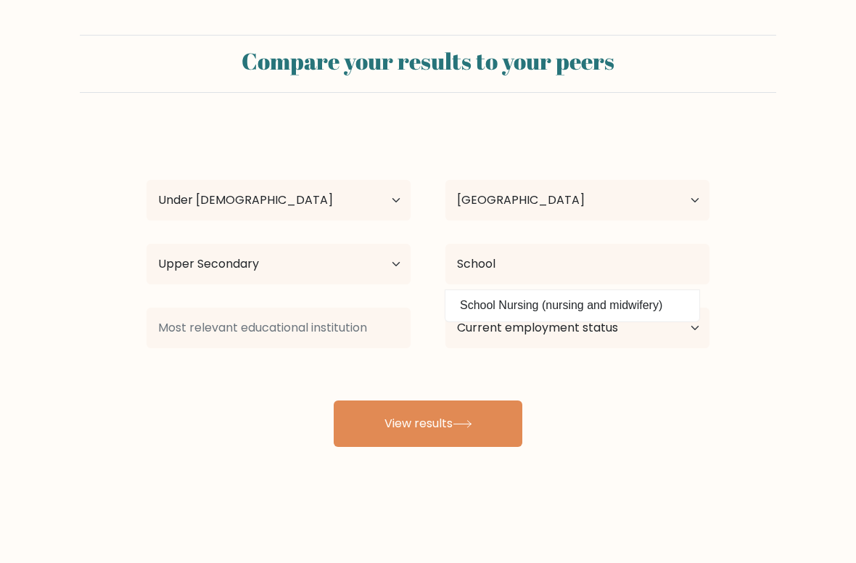
click at [486, 426] on button "View results" at bounding box center [428, 423] width 189 height 46
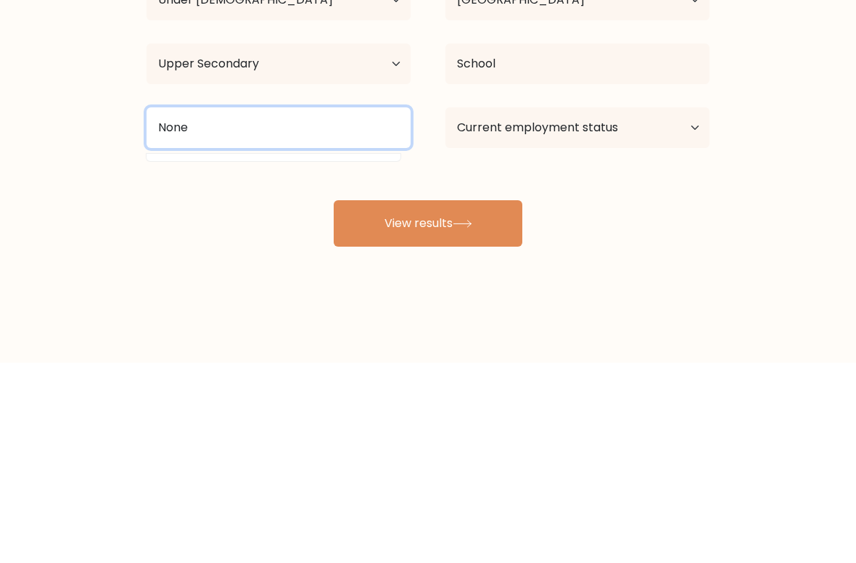
type input "None"
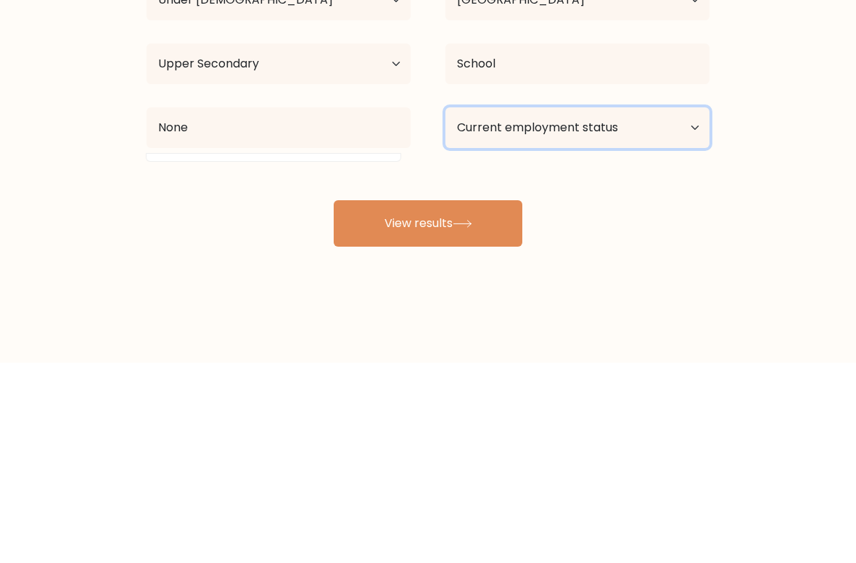
click at [579, 307] on select "Current employment status Employed Student Retired Other / prefer not to answer" at bounding box center [577, 327] width 264 height 41
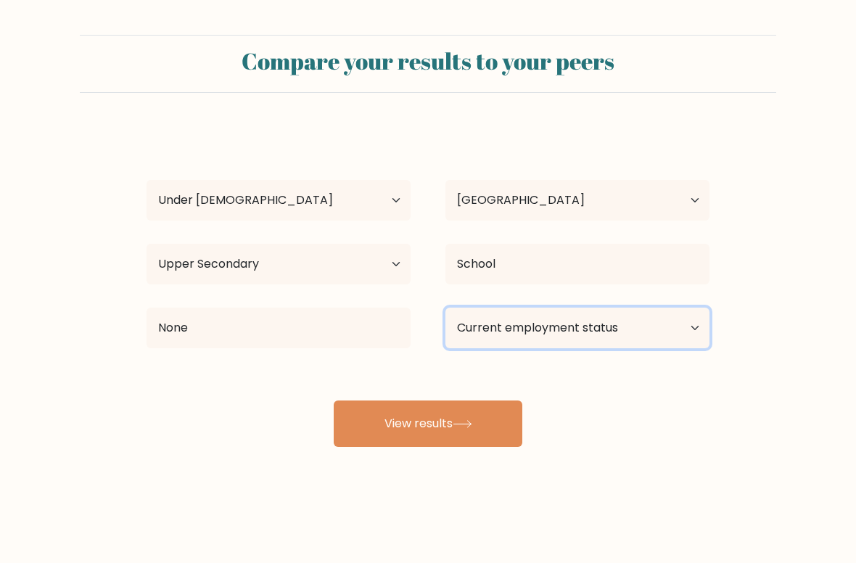
select select "student"
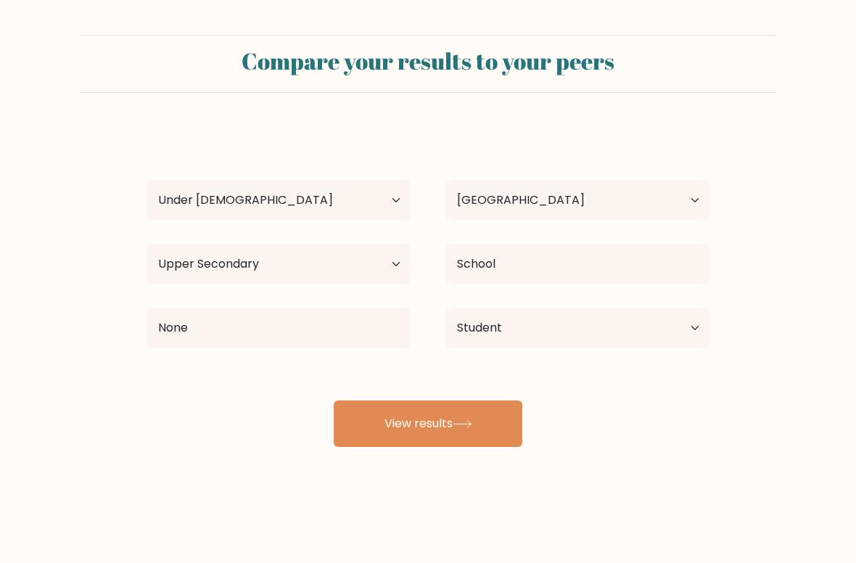
click at [477, 429] on button "View results" at bounding box center [428, 423] width 189 height 46
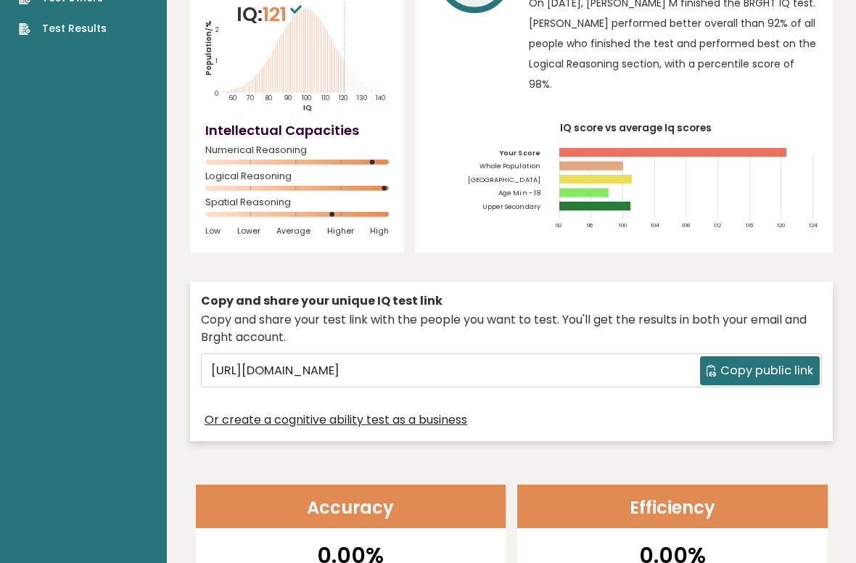
scroll to position [165, 0]
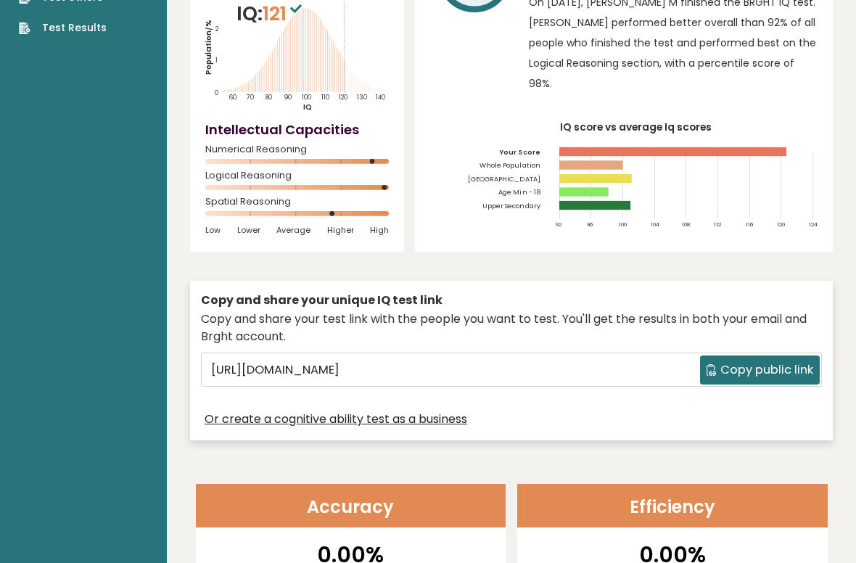
click at [731, 363] on span "Copy public link" at bounding box center [766, 369] width 93 height 17
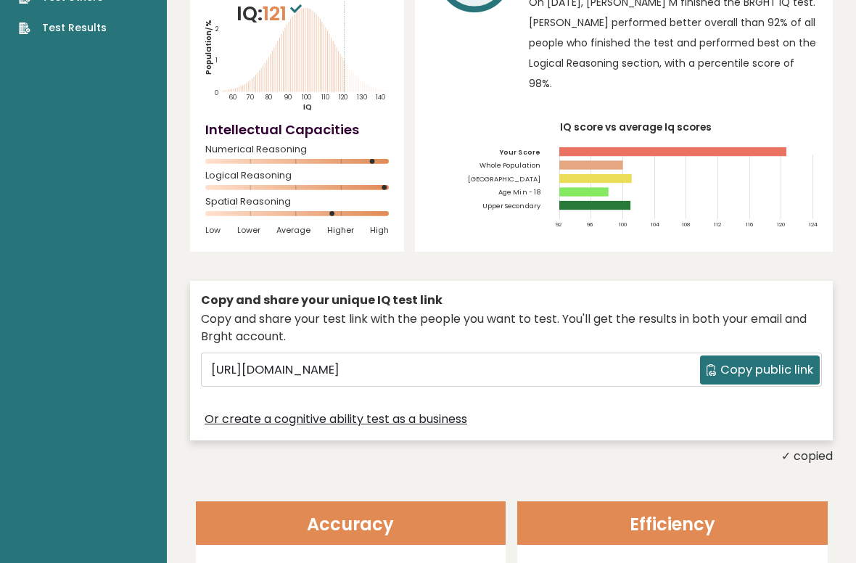
click at [726, 368] on span "Copy public link" at bounding box center [766, 369] width 93 height 17
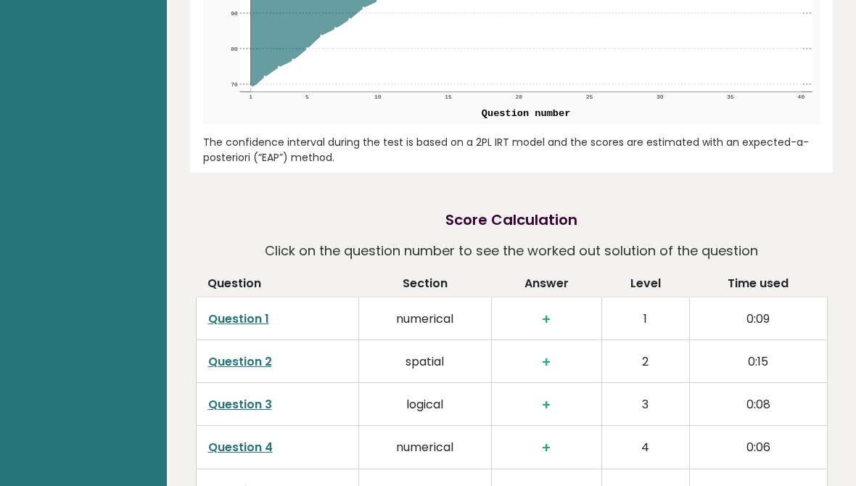
scroll to position [2016, 0]
